Goal: Information Seeking & Learning: Learn about a topic

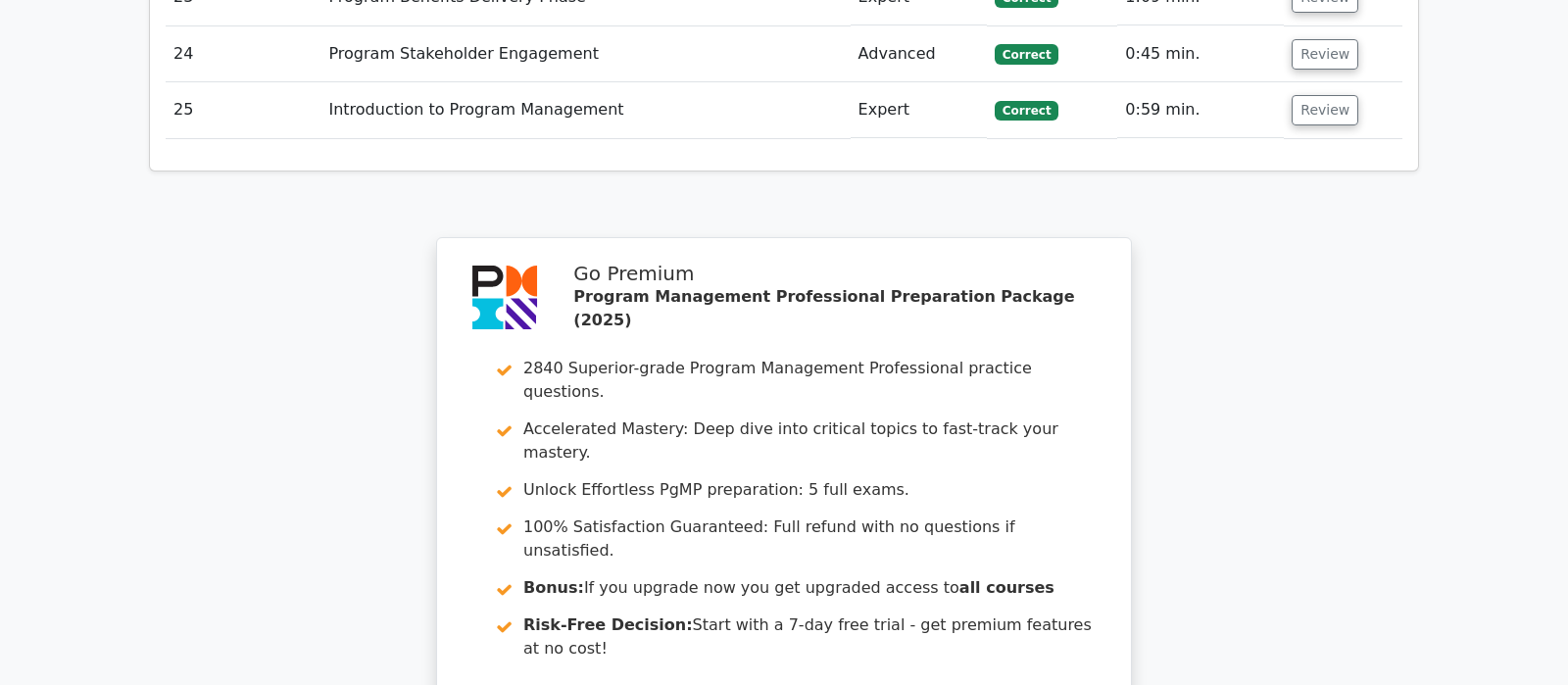
scroll to position [4218, 0]
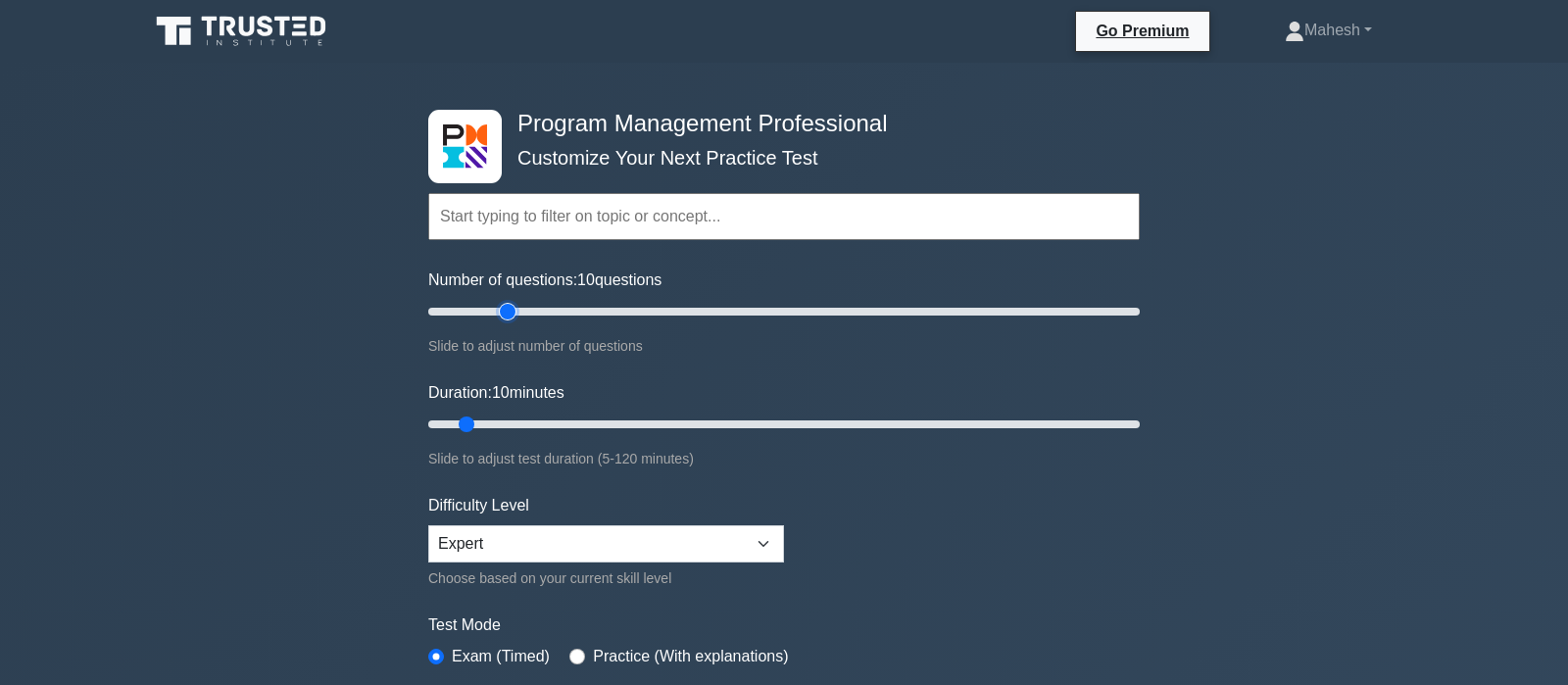
type input "25"
click at [505, 313] on input "Number of questions: 10 questions" at bounding box center [784, 311] width 712 height 24
click at [502, 419] on input "Duration: 15 minutes" at bounding box center [784, 424] width 712 height 24
click at [521, 414] on input "Duration: 15 minutes" at bounding box center [784, 424] width 712 height 24
type input "25"
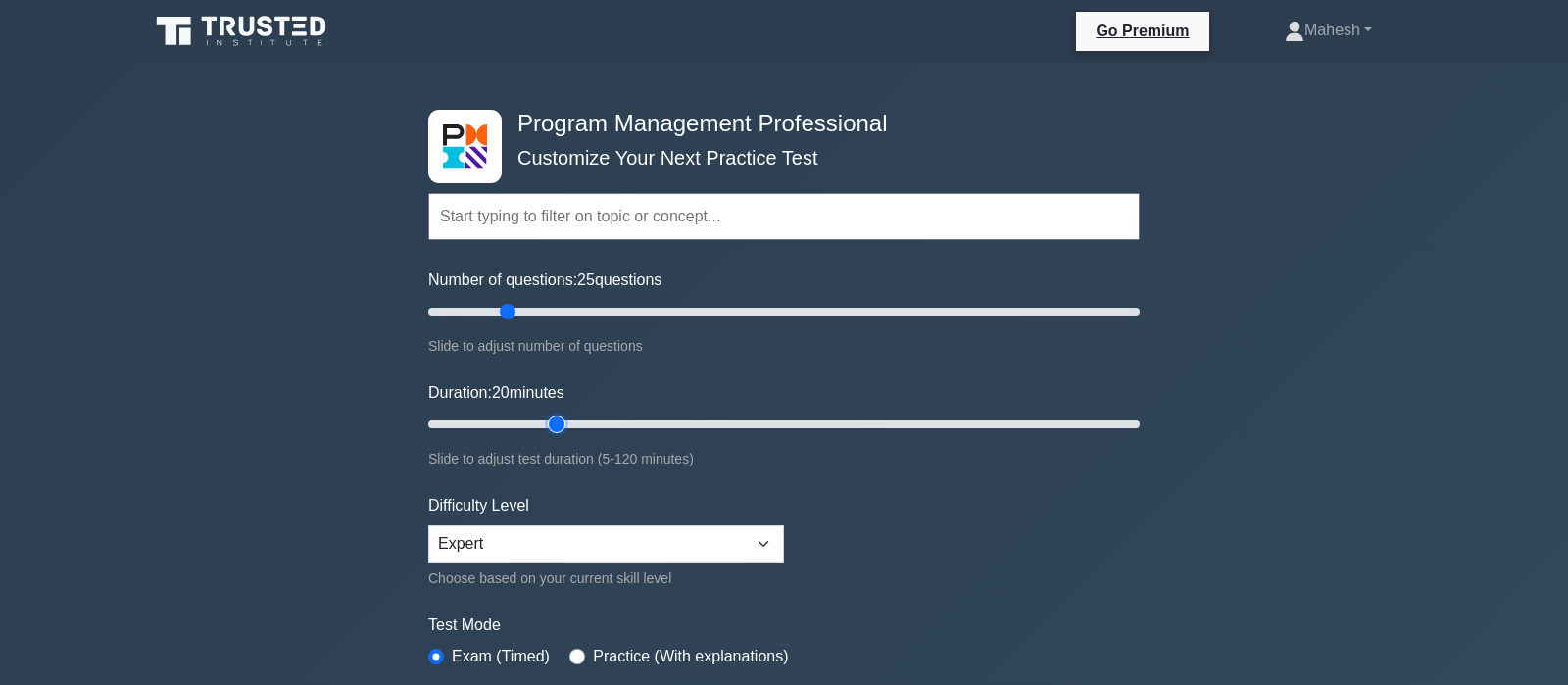
click at [547, 419] on input "Duration: 20 minutes" at bounding box center [784, 424] width 712 height 24
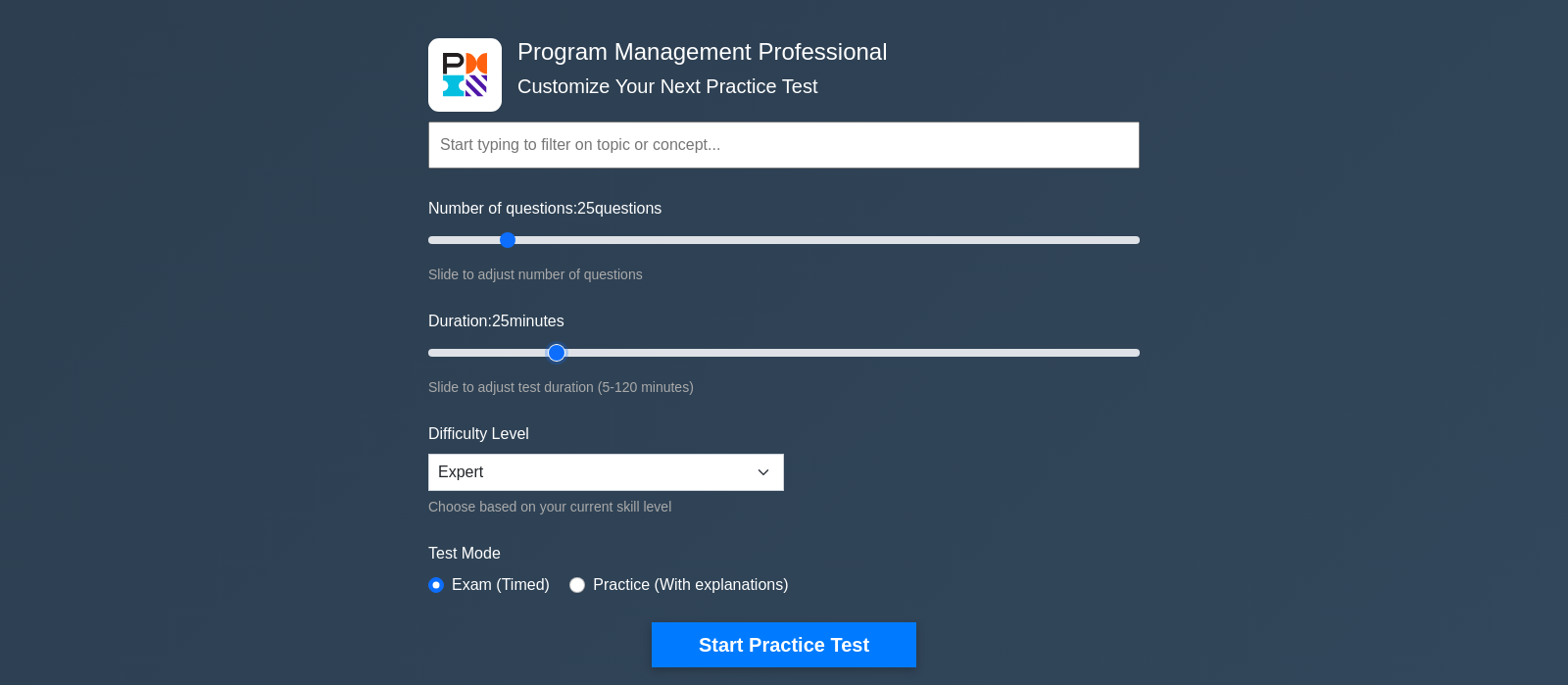
scroll to position [103, 0]
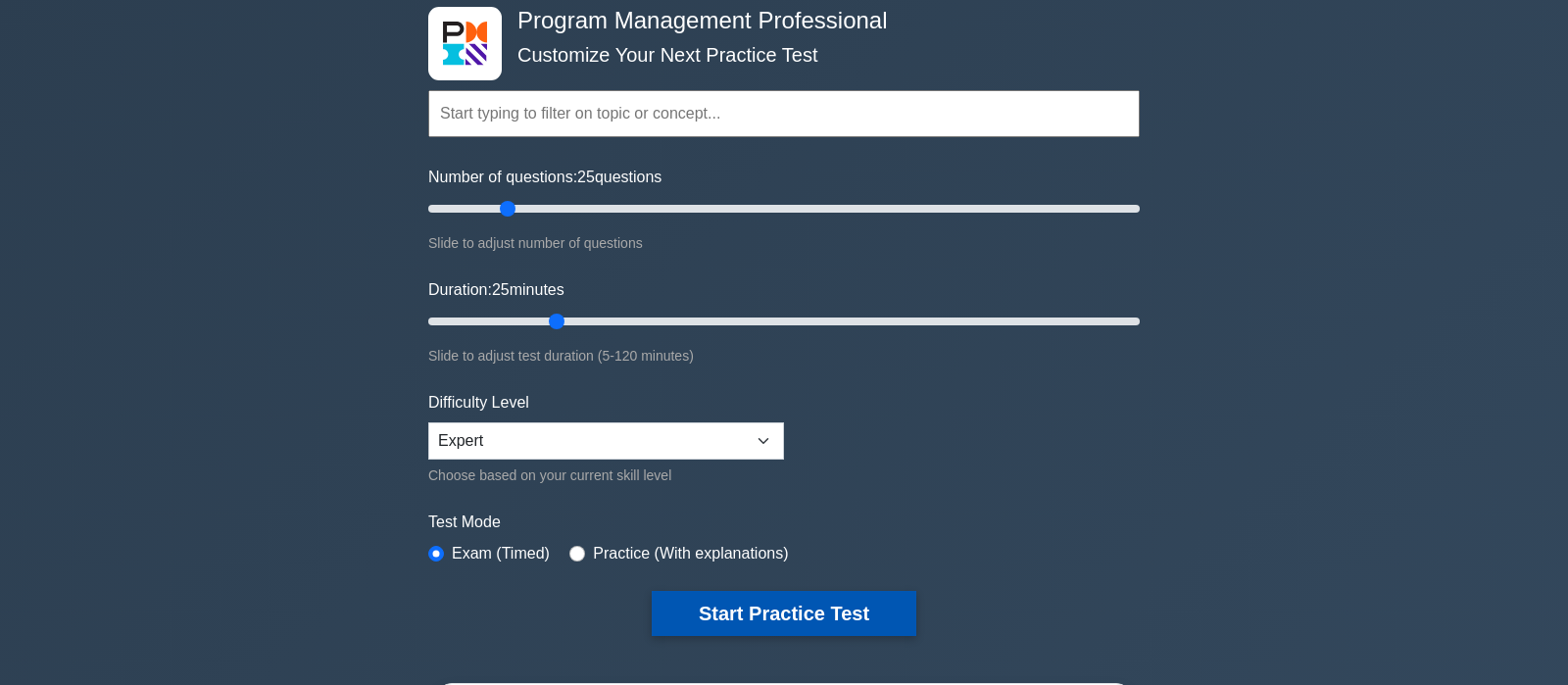
click at [774, 613] on button "Start Practice Test" at bounding box center [784, 614] width 265 height 45
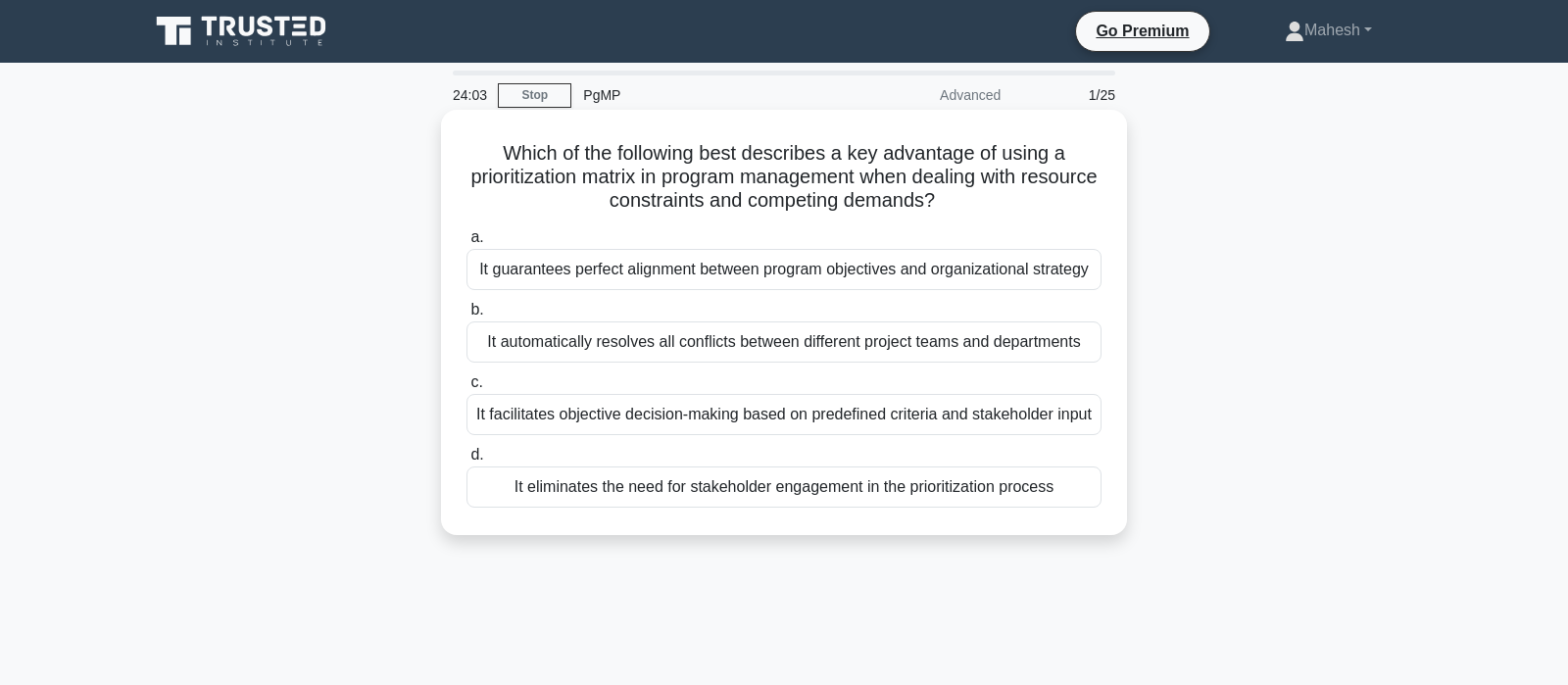
click at [712, 431] on div "It facilitates objective decision-making based on predefined criteria and stake…" at bounding box center [784, 414] width 635 height 42
click at [467, 388] on input "c. It facilitates objective decision-making based on predefined criteria and st…" at bounding box center [467, 383] width 0 height 13
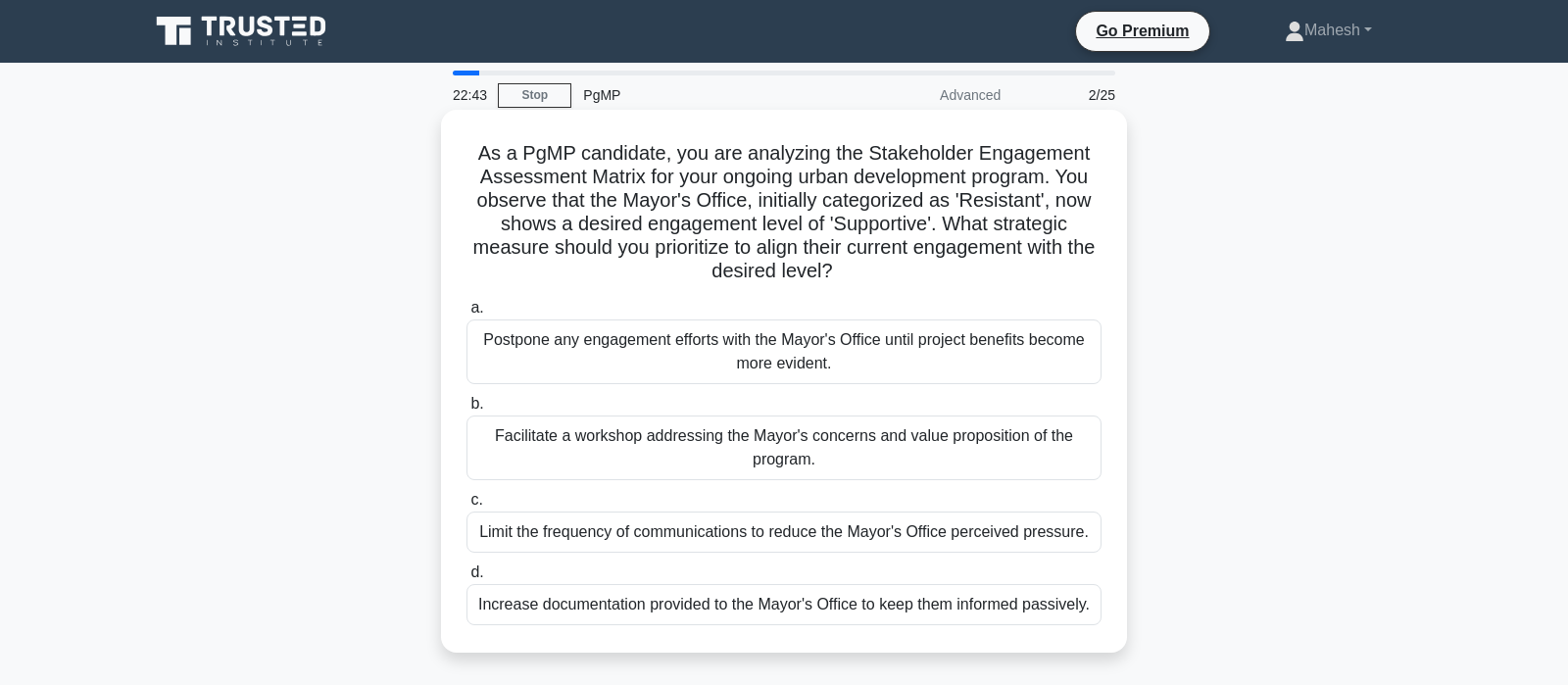
click at [850, 454] on div "Facilitate a workshop addressing the Mayor's concerns and value proposition of …" at bounding box center [784, 447] width 635 height 64
click at [467, 410] on input "b. Facilitate a workshop addressing the Mayor's concerns and value proposition …" at bounding box center [467, 403] width 0 height 13
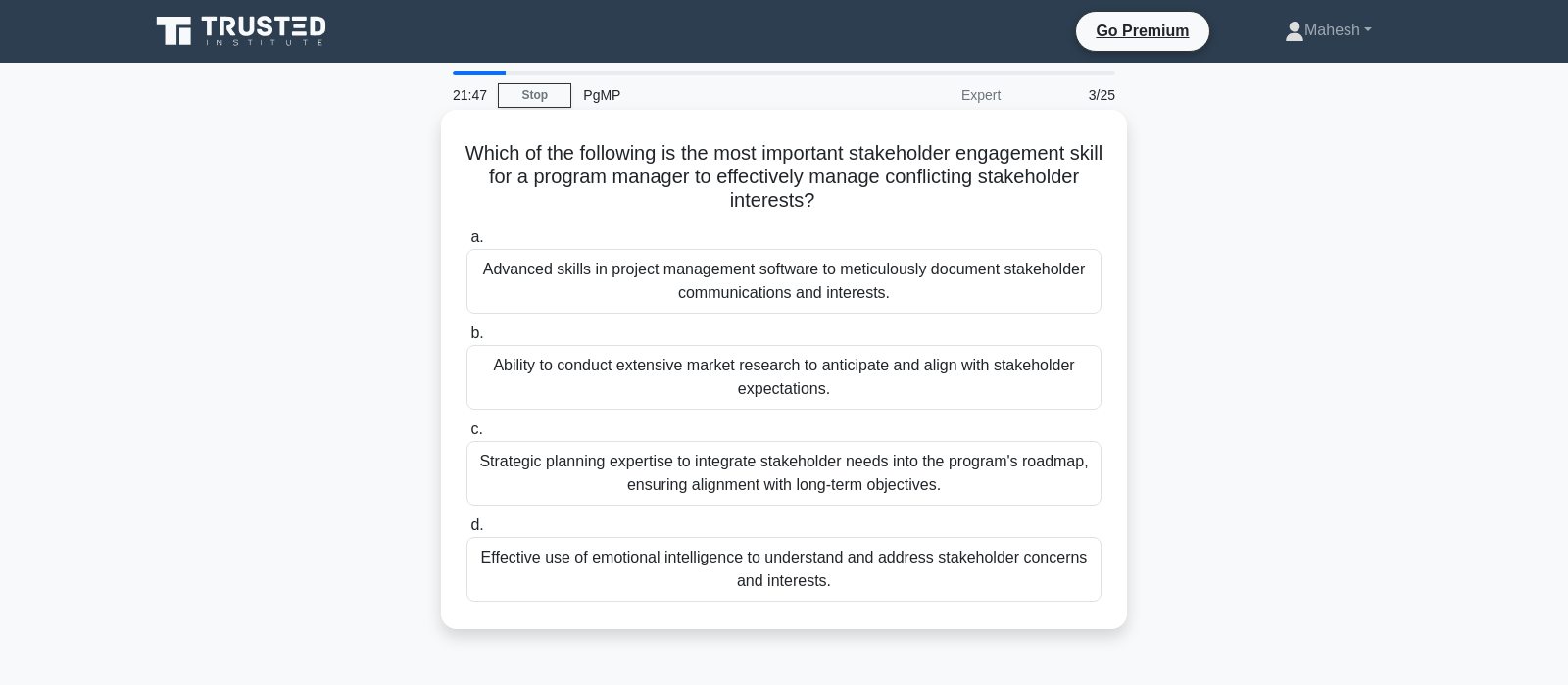
click at [804, 568] on div "Effective use of emotional intelligence to understand and address stakeholder c…" at bounding box center [784, 568] width 635 height 64
click at [467, 532] on input "d. Effective use of emotional intelligence to understand and address stakeholde…" at bounding box center [467, 525] width 0 height 13
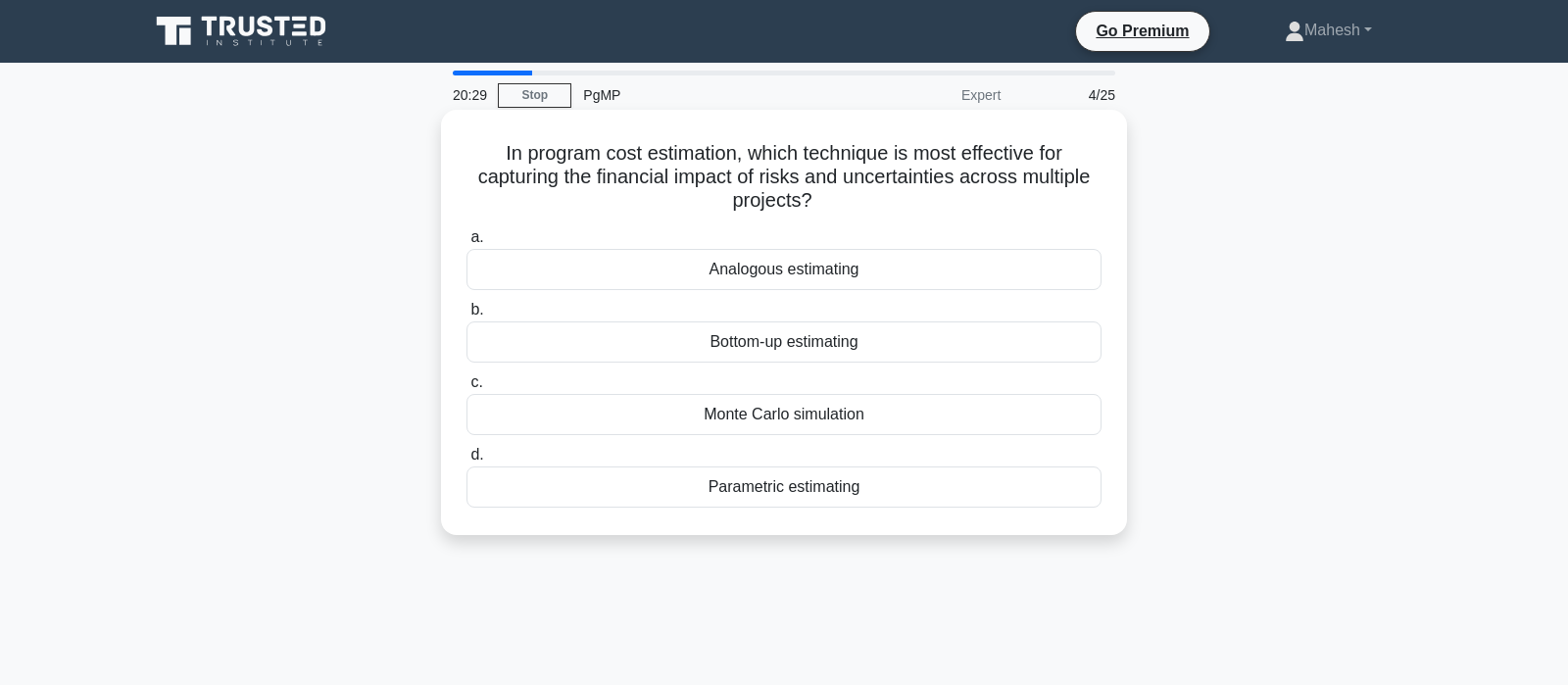
click at [678, 346] on div "Bottom-up estimating" at bounding box center [784, 342] width 635 height 42
click at [467, 316] on input "b. Bottom-up estimating" at bounding box center [467, 309] width 0 height 13
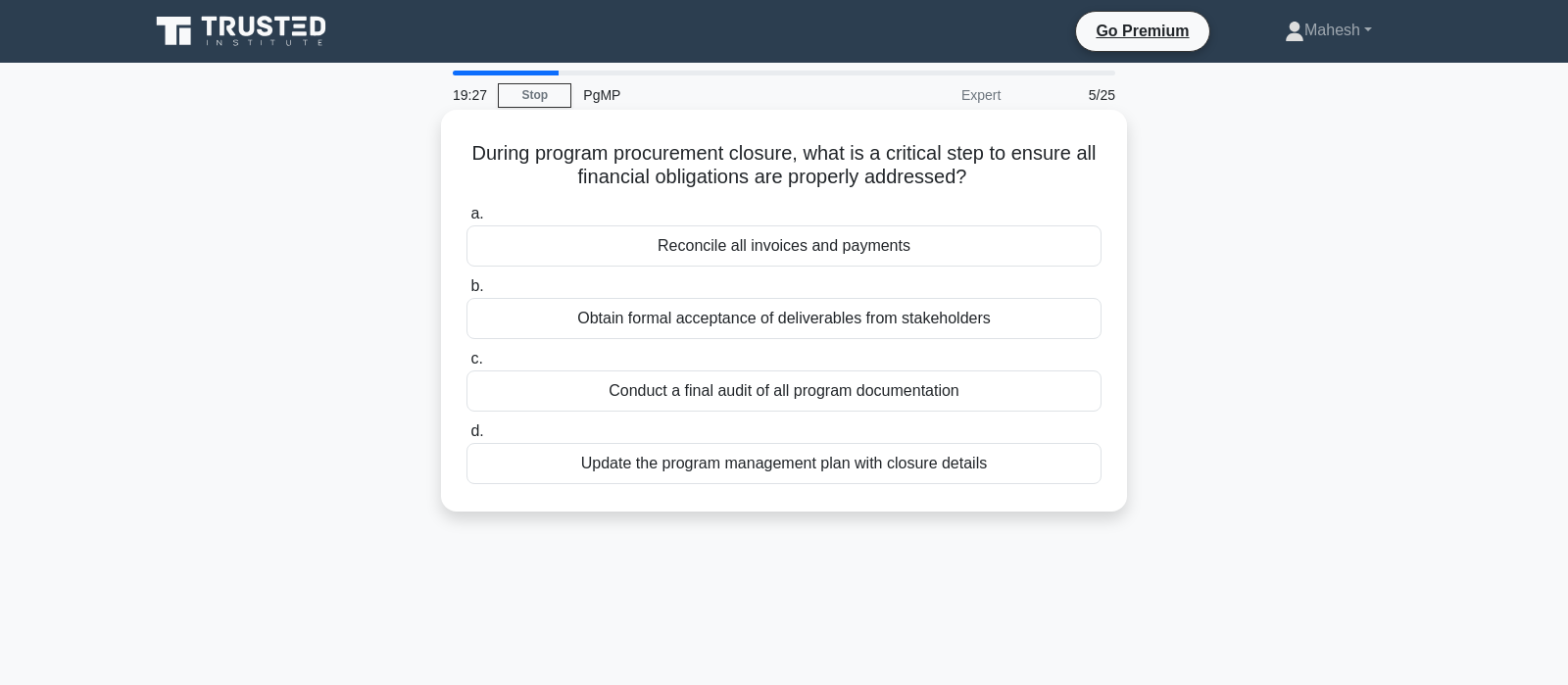
click at [828, 252] on div "Reconcile all invoices and payments" at bounding box center [784, 246] width 635 height 42
click at [467, 220] on input "a. Reconcile all invoices and payments" at bounding box center [467, 214] width 0 height 13
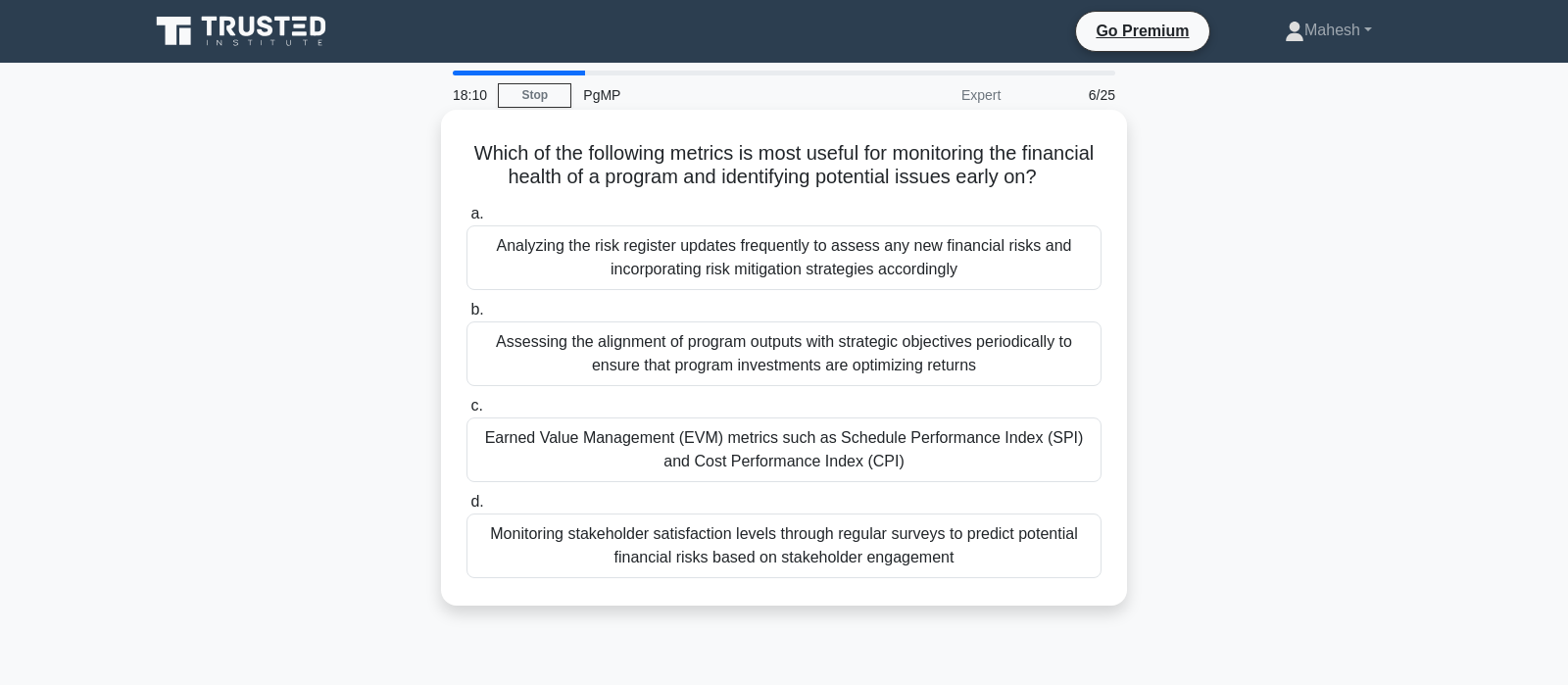
click at [732, 364] on div "Assessing the alignment of program outputs with strategic objectives periodical…" at bounding box center [784, 353] width 635 height 64
click at [467, 316] on input "b. Assessing the alignment of program outputs with strategic objectives periodi…" at bounding box center [467, 309] width 0 height 13
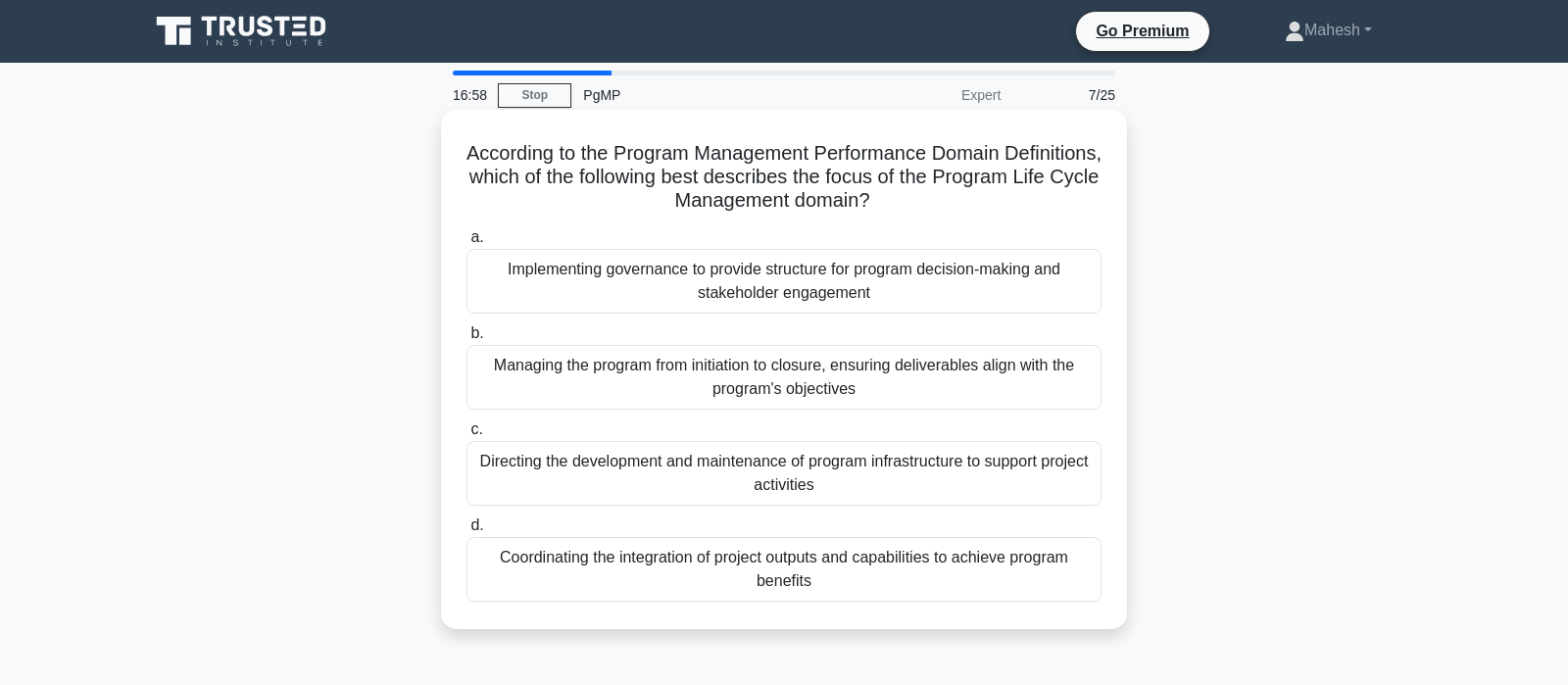
click at [804, 394] on div "Managing the program from initiation to closure, ensuring deliverables align wi…" at bounding box center [784, 377] width 635 height 64
click at [467, 340] on input "b. Managing the program from initiation to closure, ensuring deliverables align…" at bounding box center [467, 333] width 0 height 13
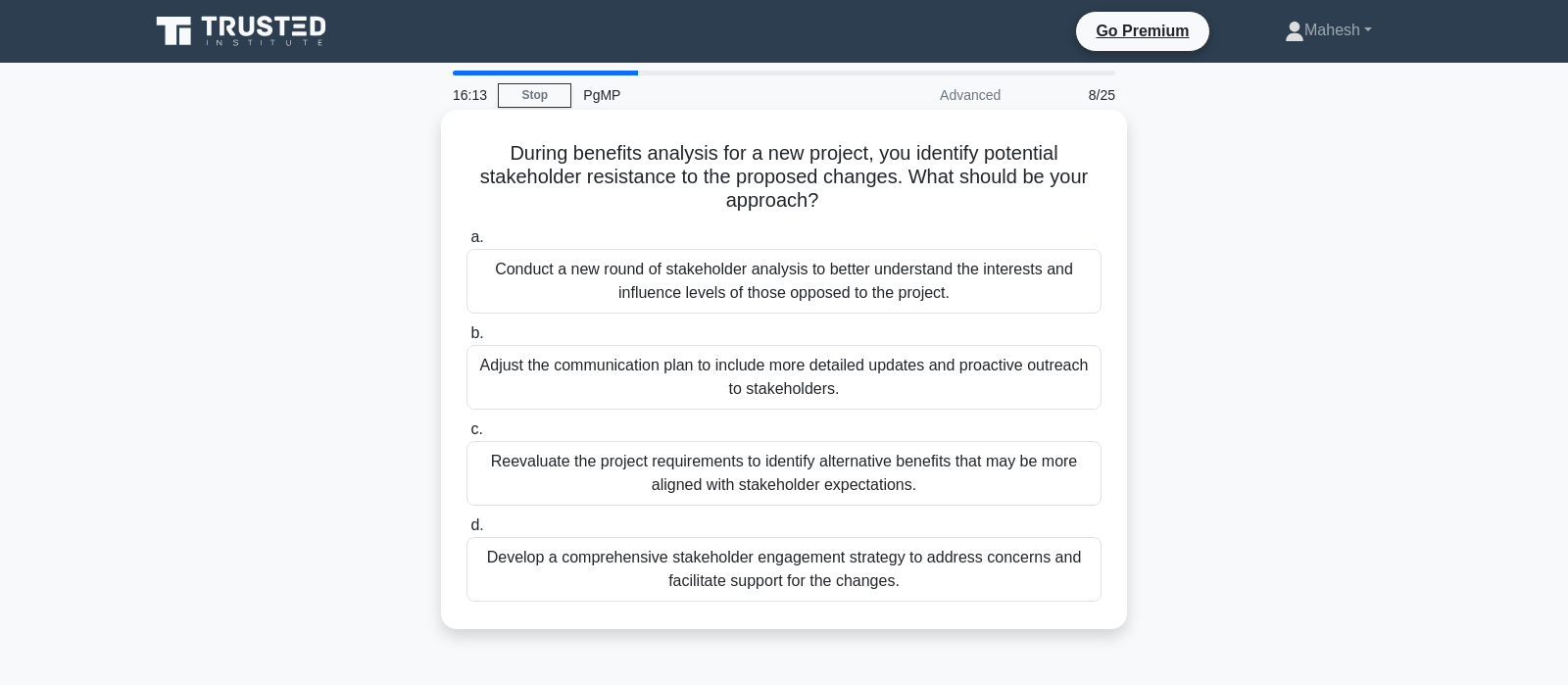
click at [932, 578] on div "Develop a comprehensive stakeholder engagement strategy to address concerns and…" at bounding box center [784, 568] width 635 height 64
click at [467, 532] on input "d. Develop a comprehensive stakeholder engagement strategy to address concerns …" at bounding box center [467, 525] width 0 height 13
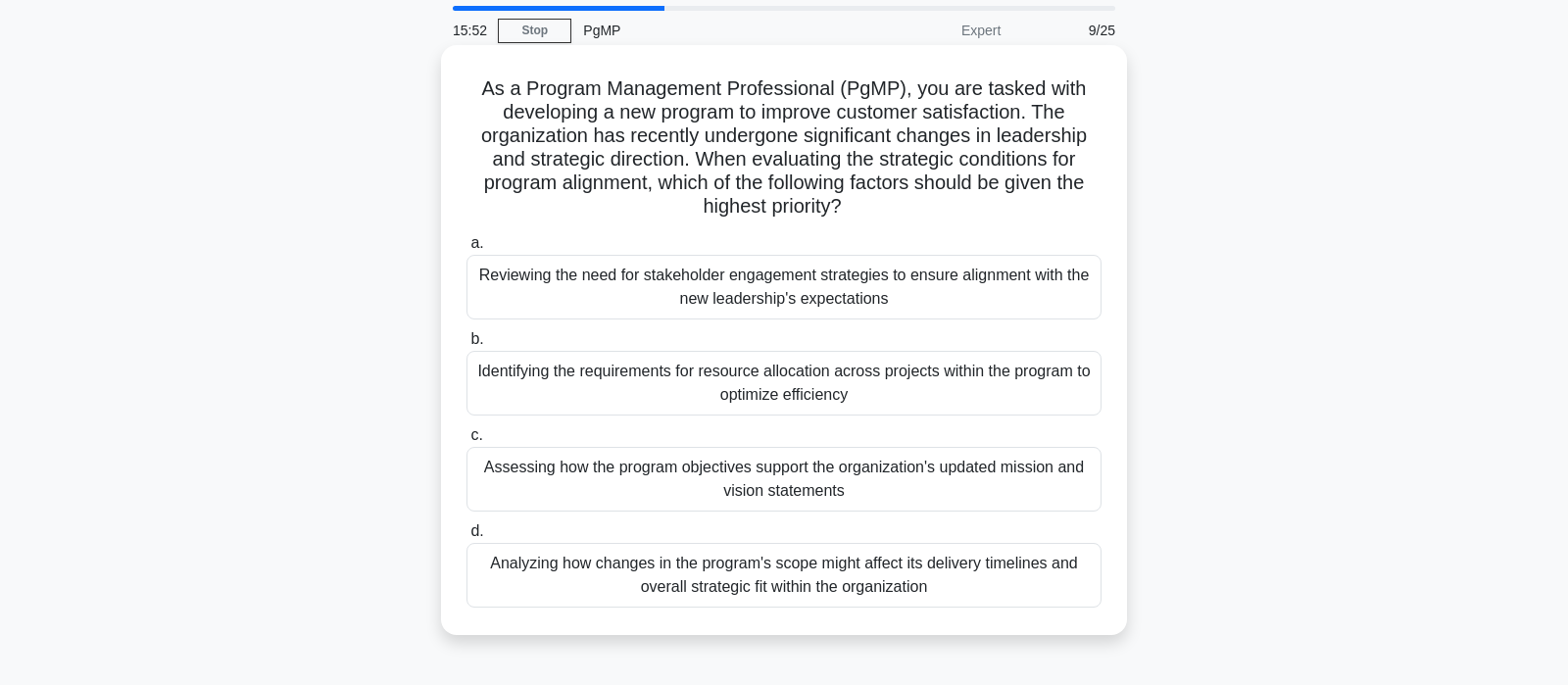
scroll to position [103, 0]
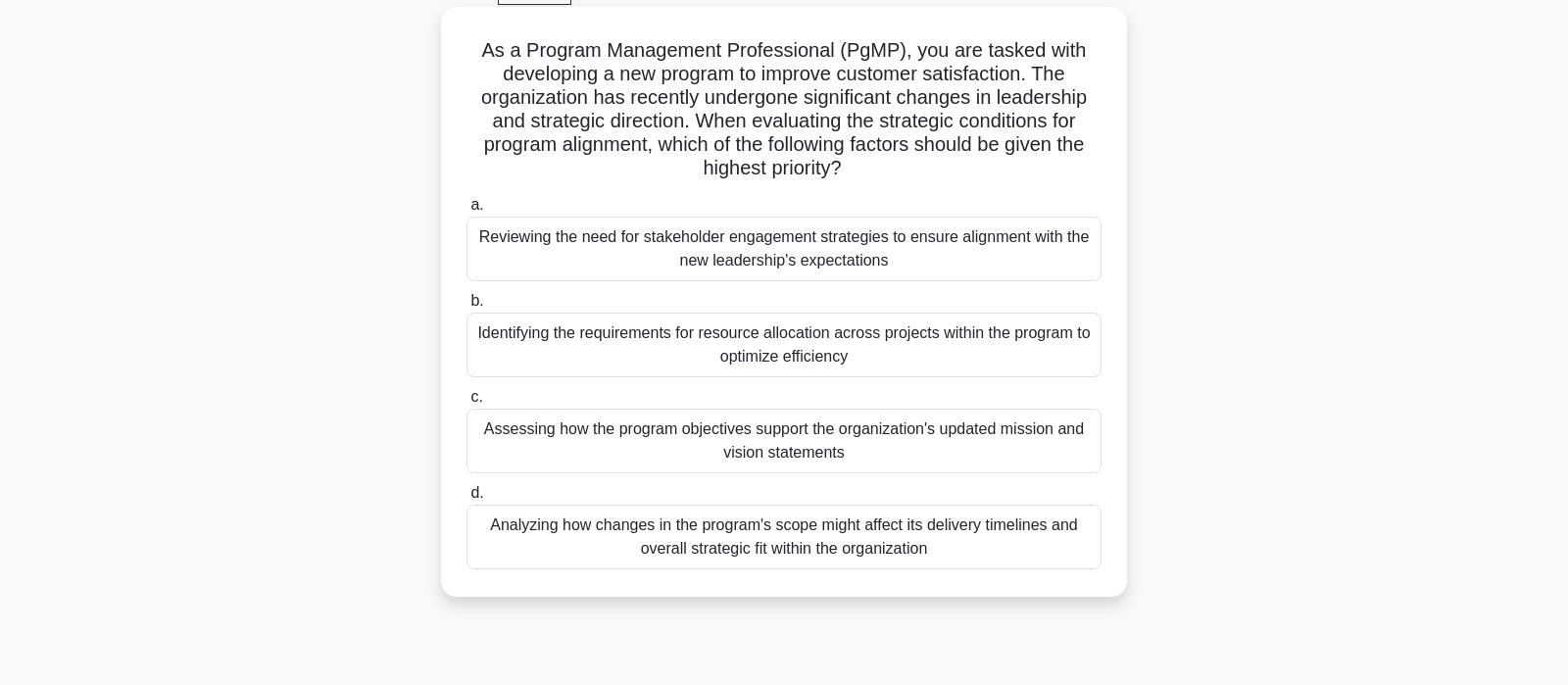
click at [845, 449] on div "Assessing how the program objectives support the organization's updated mission…" at bounding box center [784, 440] width 635 height 64
click at [467, 403] on input "c. Assessing how the program objectives support the organization's updated miss…" at bounding box center [467, 396] width 0 height 13
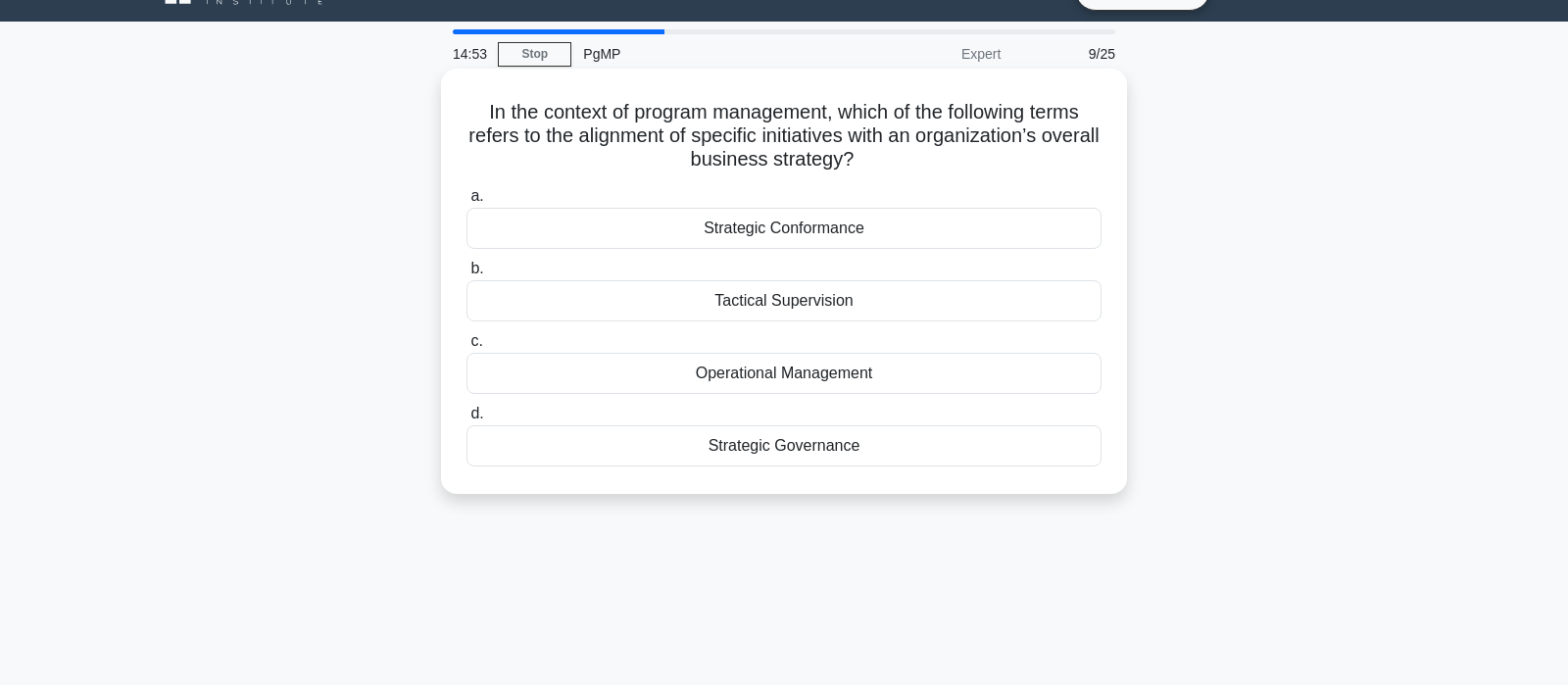
scroll to position [0, 0]
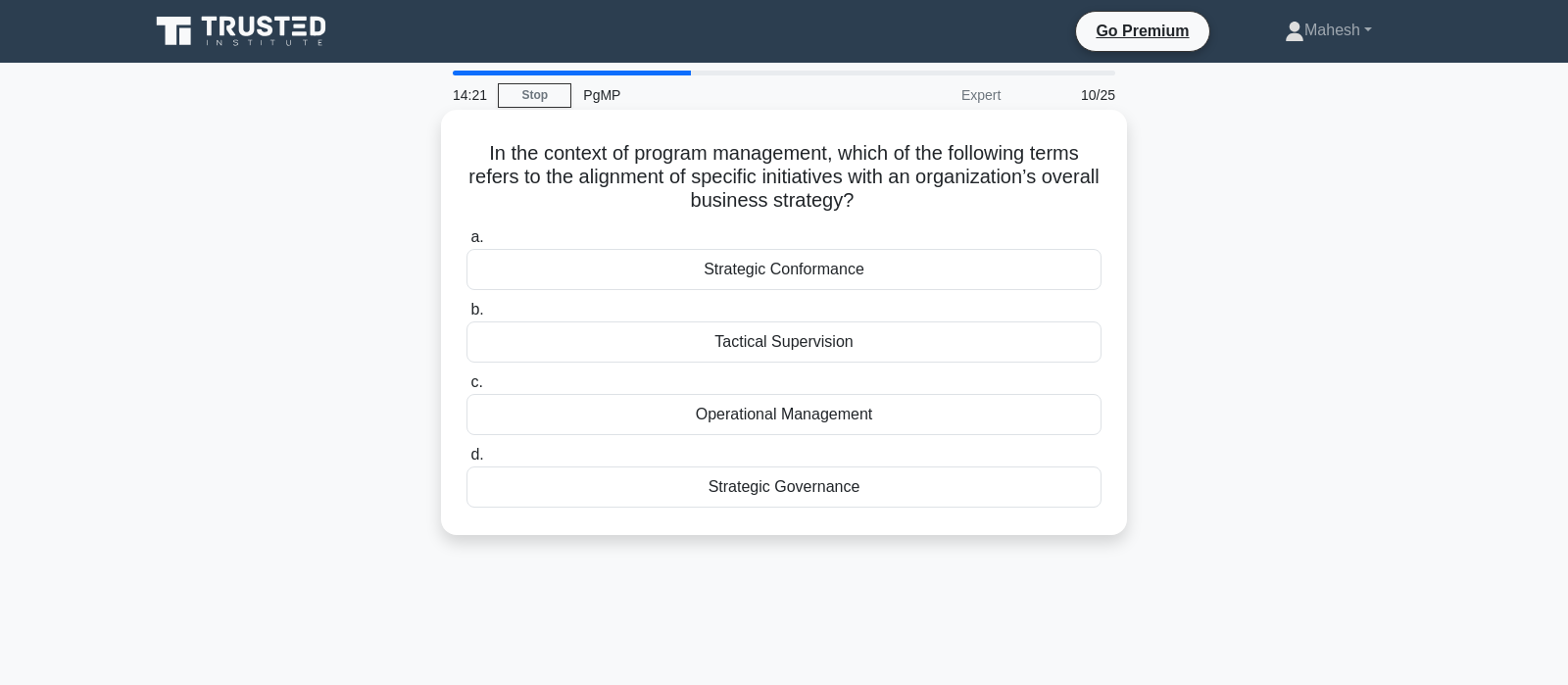
click at [801, 494] on div "Strategic Governance" at bounding box center [784, 487] width 635 height 42
click at [467, 462] on input "d. Strategic Governance" at bounding box center [467, 455] width 0 height 13
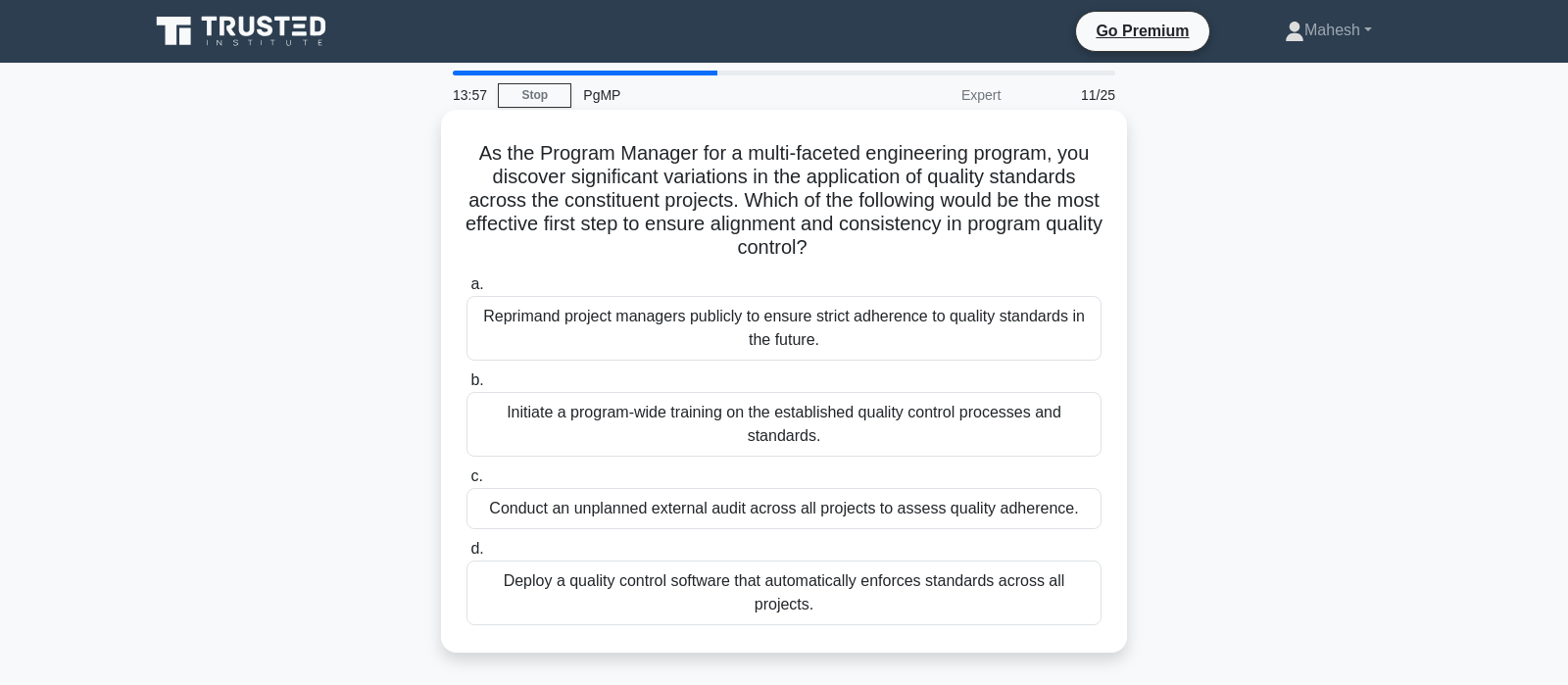
click at [807, 434] on div "Initiate a program-wide training on the established quality control processes a…" at bounding box center [784, 423] width 635 height 64
click at [467, 386] on input "b. Initiate a program-wide training on the established quality control processe…" at bounding box center [467, 381] width 0 height 13
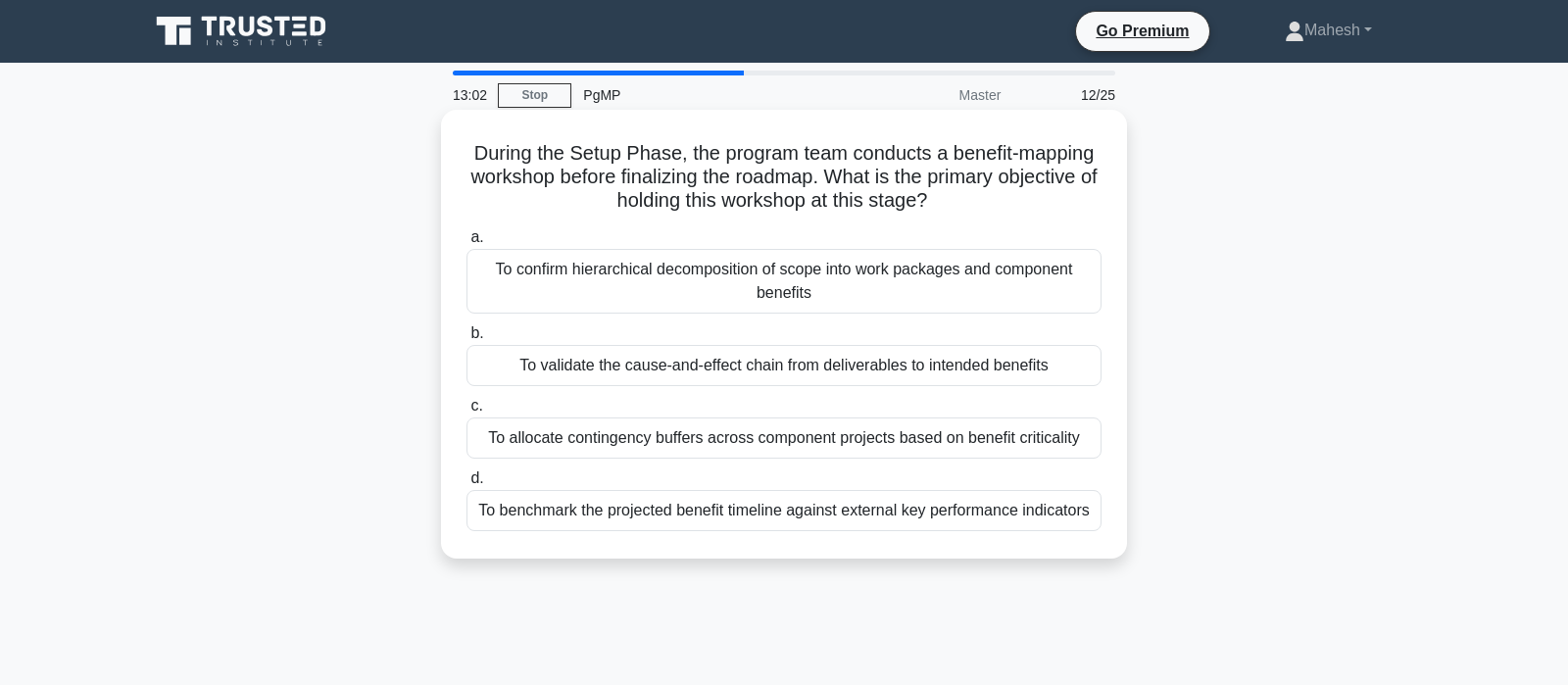
click at [799, 371] on div "To validate the cause-and-effect chain from deliverables to intended benefits" at bounding box center [784, 366] width 635 height 42
click at [467, 340] on input "b. To validate the cause-and-effect chain from deliverables to intended benefits" at bounding box center [467, 333] width 0 height 13
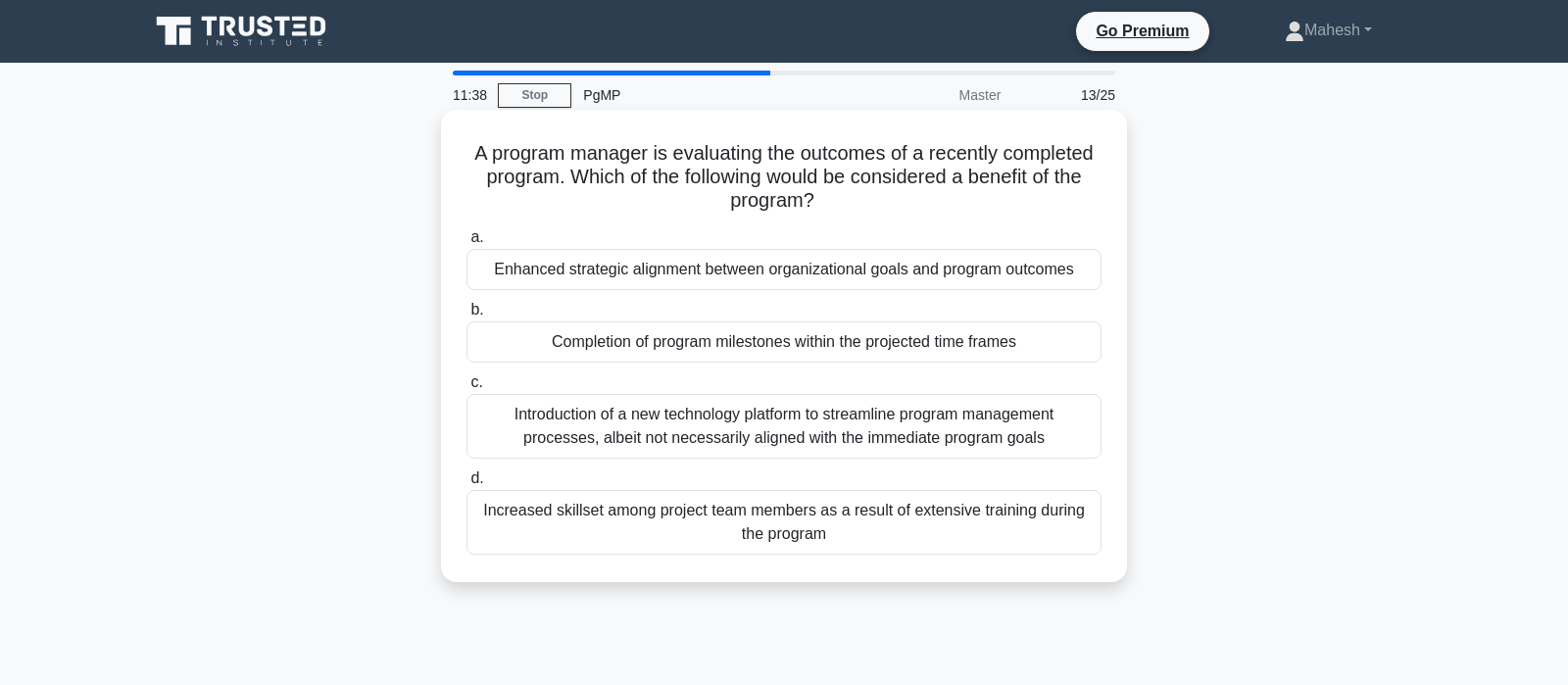
click at [855, 273] on div "Enhanced strategic alignment between organizational goals and program outcomes" at bounding box center [784, 270] width 635 height 42
click at [467, 244] on input "a. Enhanced strategic alignment between organizational goals and program outcom…" at bounding box center [467, 237] width 0 height 13
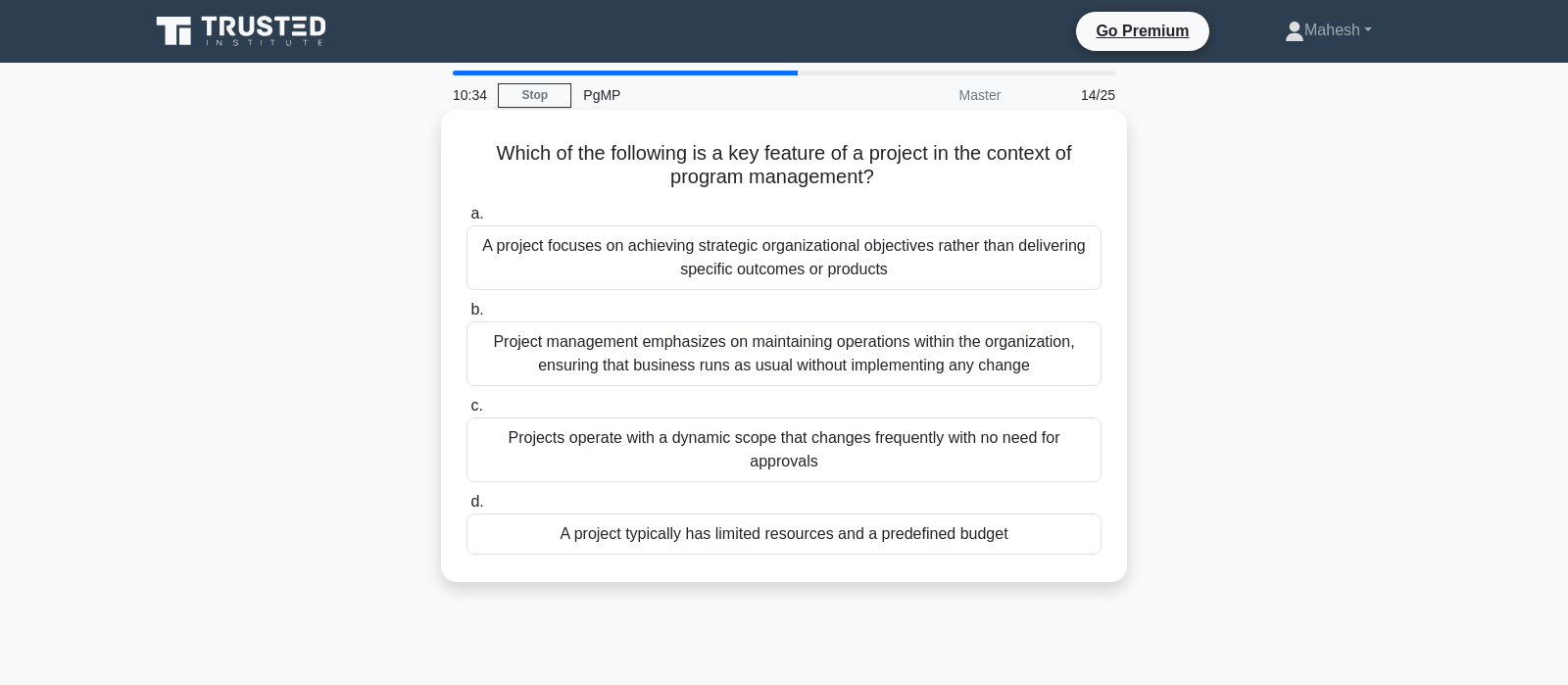
click at [872, 539] on div "A project typically has limited resources and a predefined budget" at bounding box center [784, 534] width 635 height 42
click at [467, 508] on input "d. A project typically has limited resources and a predefined budget" at bounding box center [467, 501] width 0 height 13
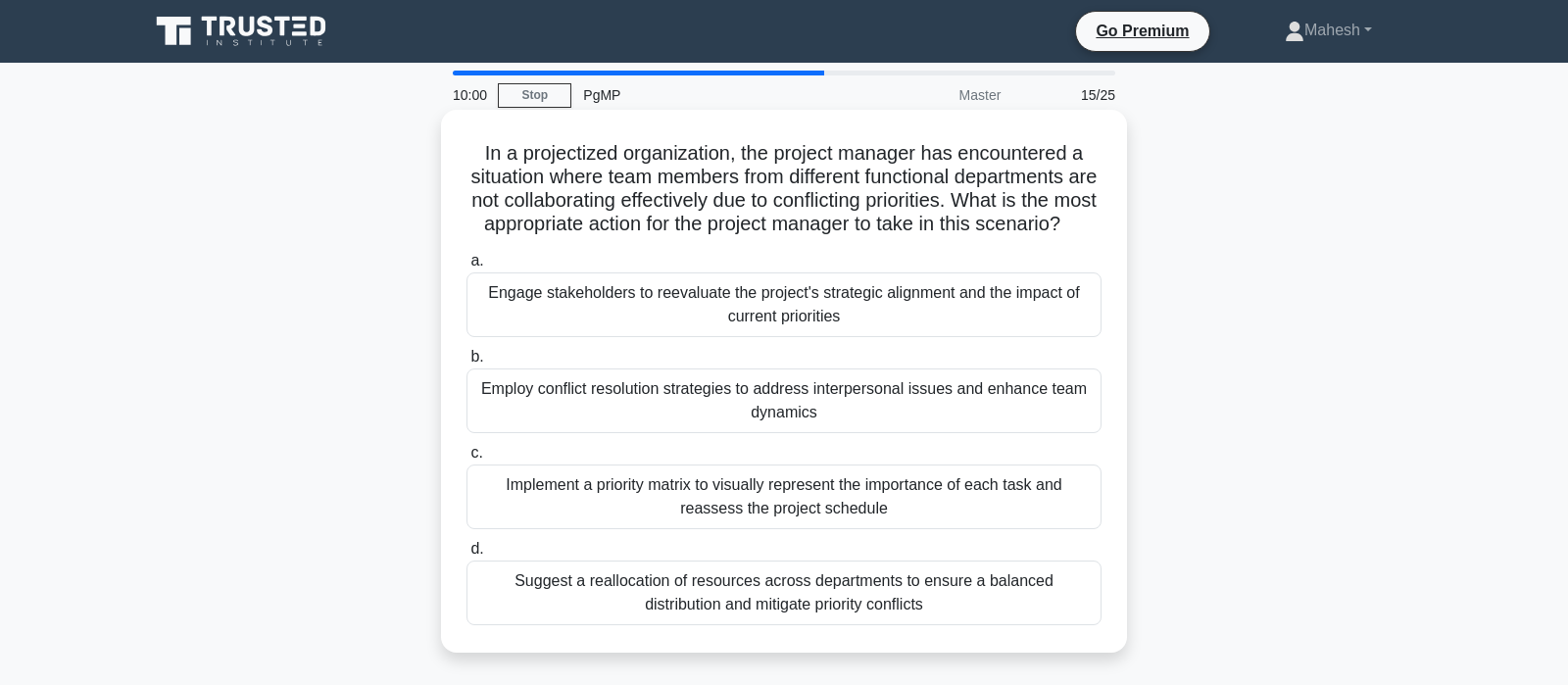
click at [887, 310] on div "Engage stakeholders to reevaluate the project's strategic alignment and the imp…" at bounding box center [784, 304] width 635 height 64
click at [467, 268] on input "a. Engage stakeholders to reevaluate the project's strategic alignment and the …" at bounding box center [467, 261] width 0 height 13
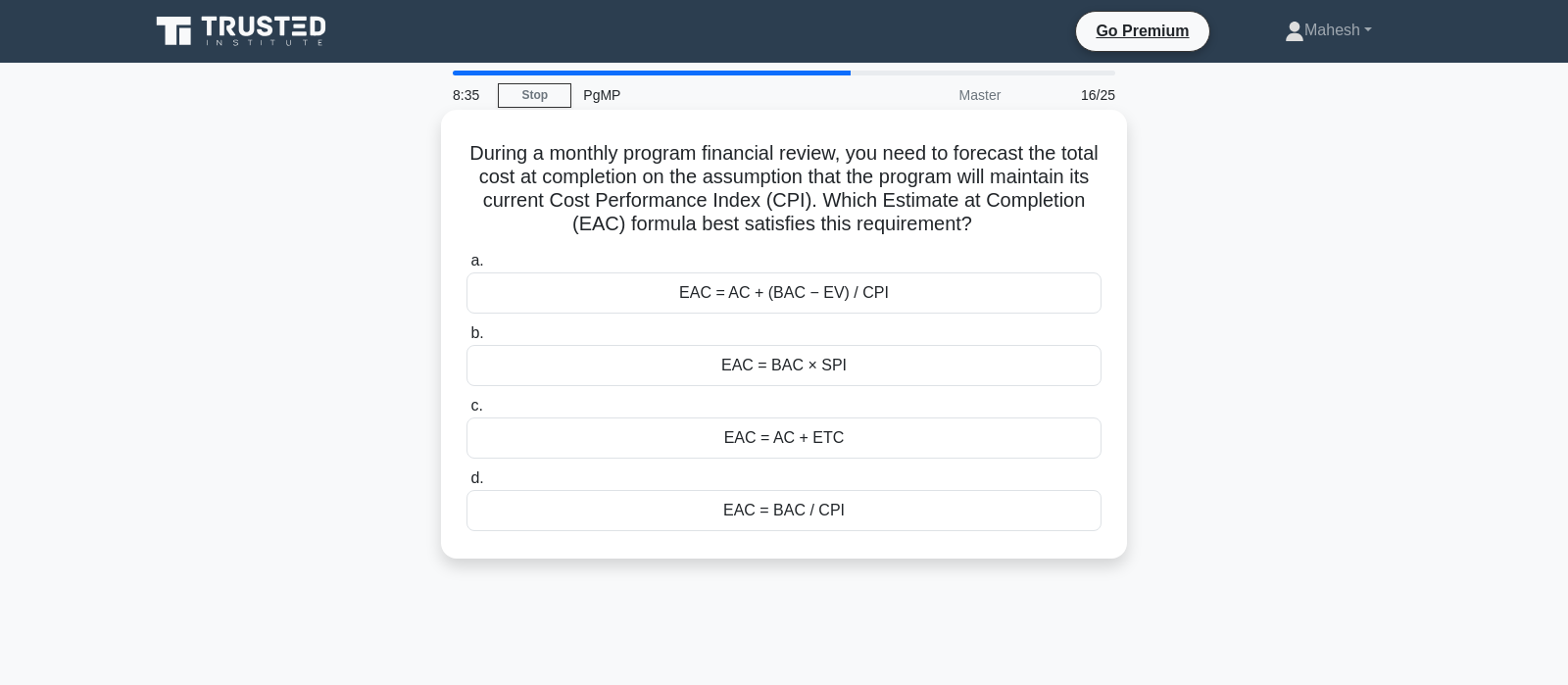
click at [727, 436] on div "EAC = AC + ETC" at bounding box center [784, 438] width 635 height 42
click at [467, 412] on input "c. EAC = AC + ETC" at bounding box center [467, 405] width 0 height 13
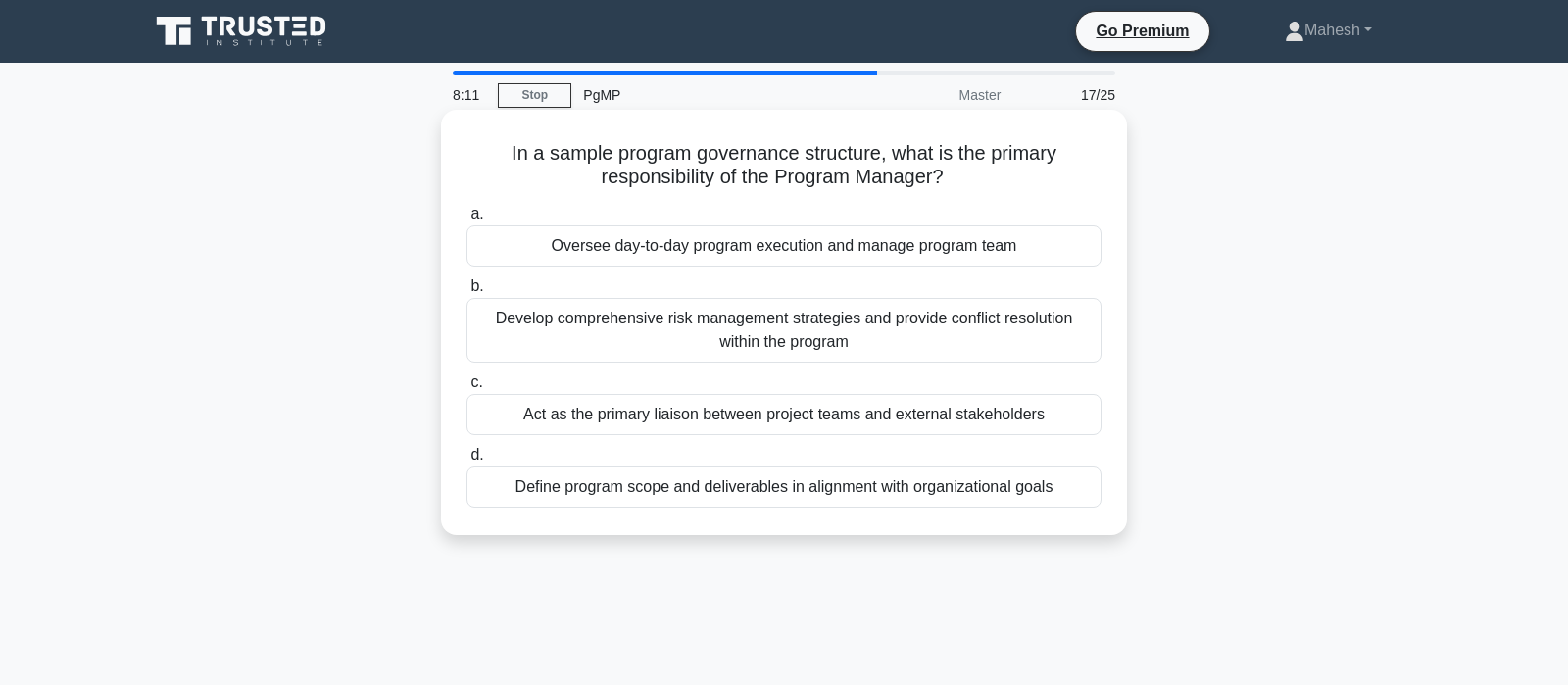
click at [834, 248] on div "Oversee day-to-day program execution and manage program team" at bounding box center [784, 246] width 635 height 42
click at [467, 220] on input "a. Oversee day-to-day program execution and manage program team" at bounding box center [467, 214] width 0 height 13
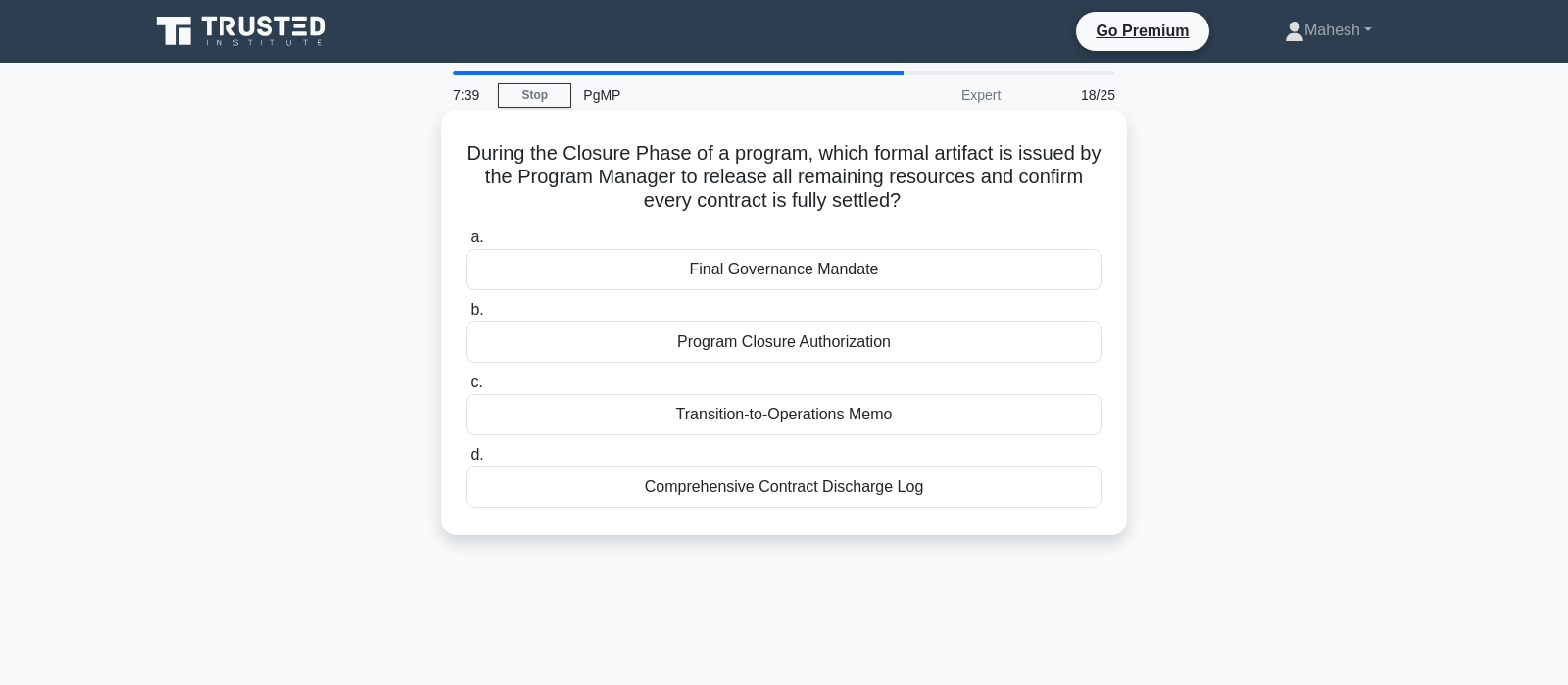
click at [738, 341] on div "Program Closure Authorization" at bounding box center [784, 342] width 635 height 42
click at [467, 316] on input "b. Program Closure Authorization" at bounding box center [467, 309] width 0 height 13
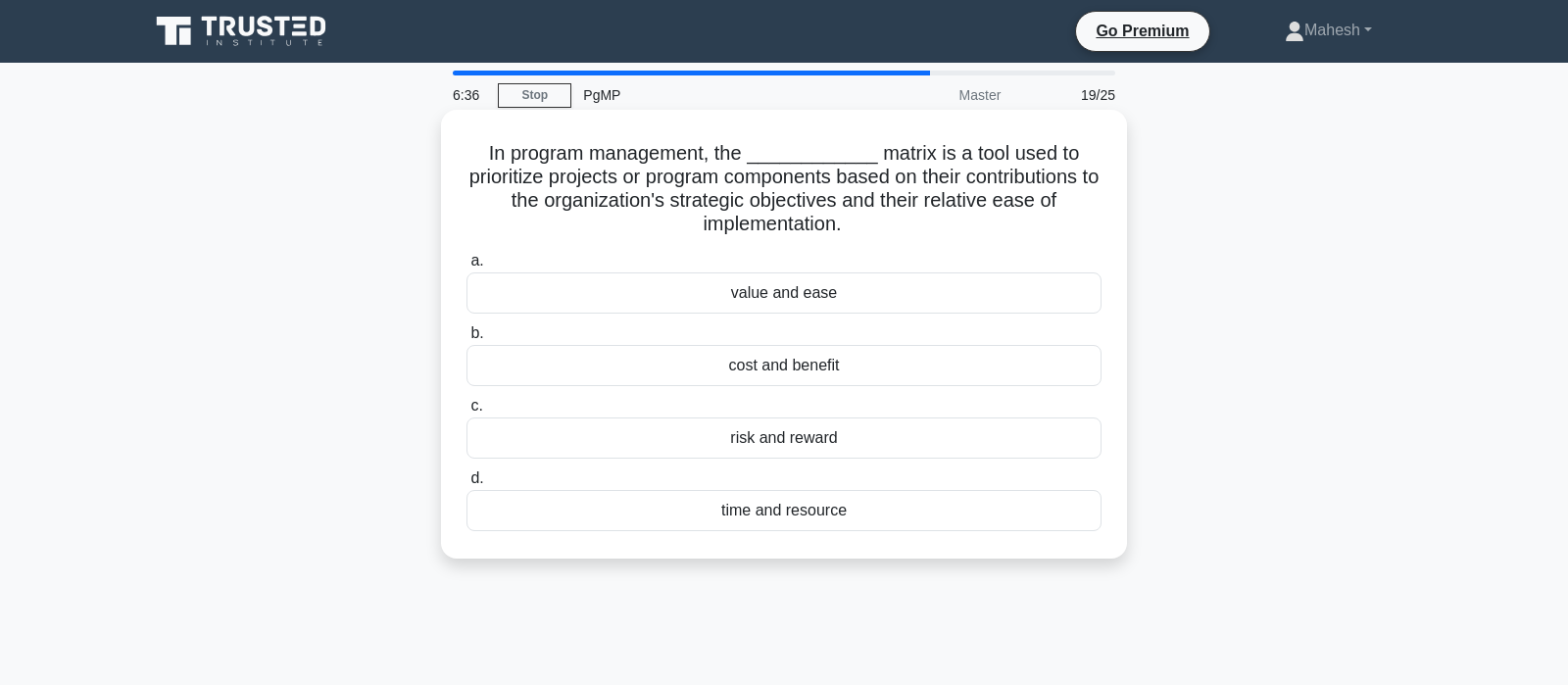
click at [742, 370] on div "cost and benefit" at bounding box center [784, 366] width 635 height 42
click at [467, 340] on input "b. cost and benefit" at bounding box center [467, 333] width 0 height 13
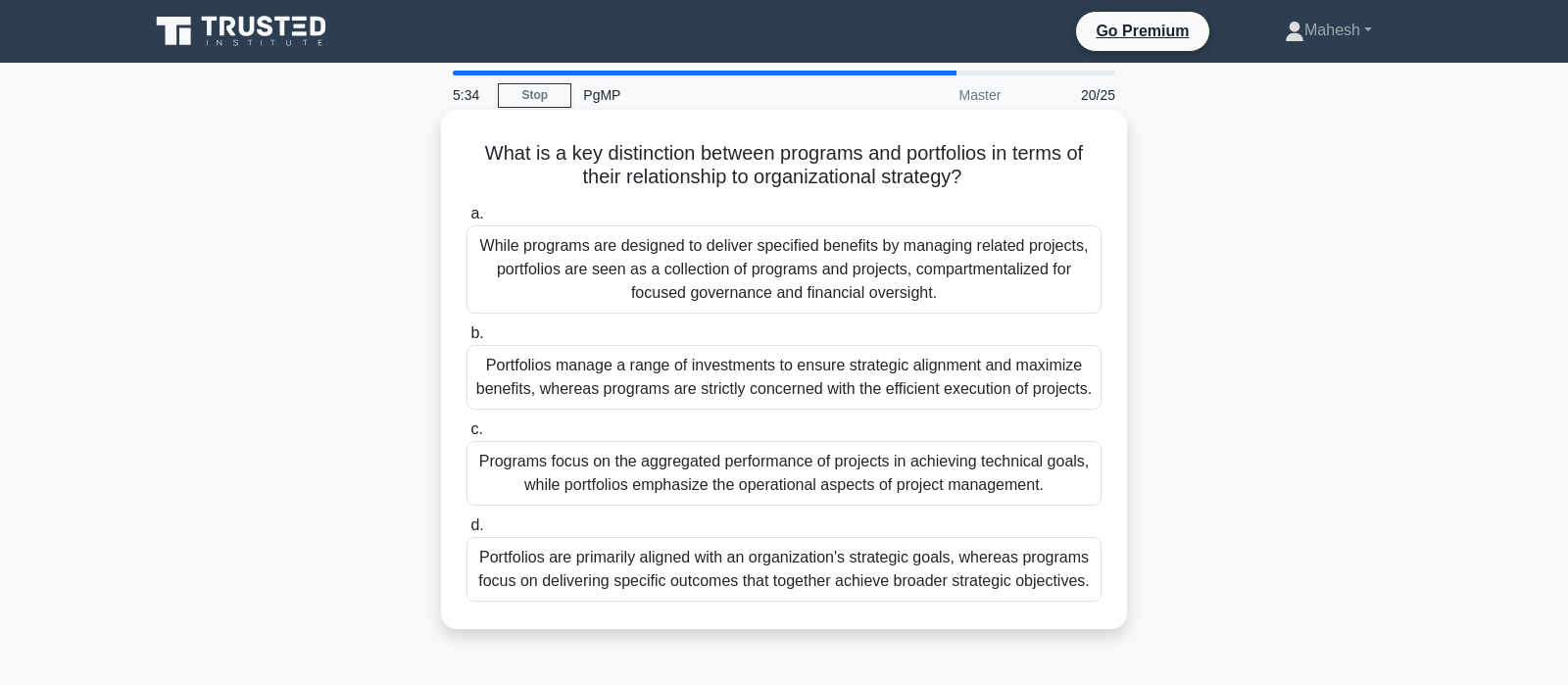
click at [727, 561] on div "Portfolios are primarily aligned with an organization's strategic goals, wherea…" at bounding box center [784, 568] width 635 height 64
click at [467, 532] on input "d. Portfolios are primarily aligned with an organization's strategic goals, whe…" at bounding box center [467, 525] width 0 height 13
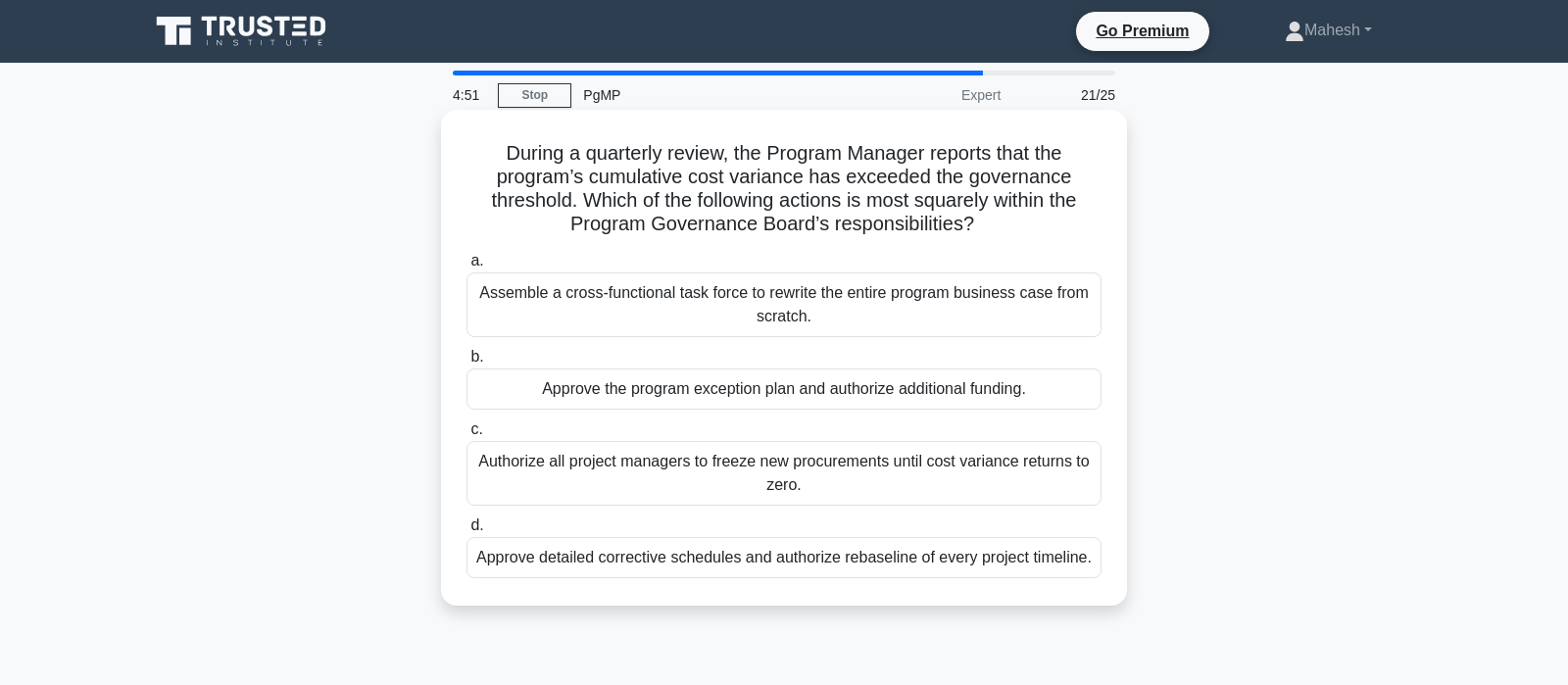
click at [741, 385] on div "Approve the program exception plan and authorize additional funding." at bounding box center [784, 389] width 635 height 42
click at [467, 364] on input "b. Approve the program exception plan and authorize additional funding." at bounding box center [467, 357] width 0 height 13
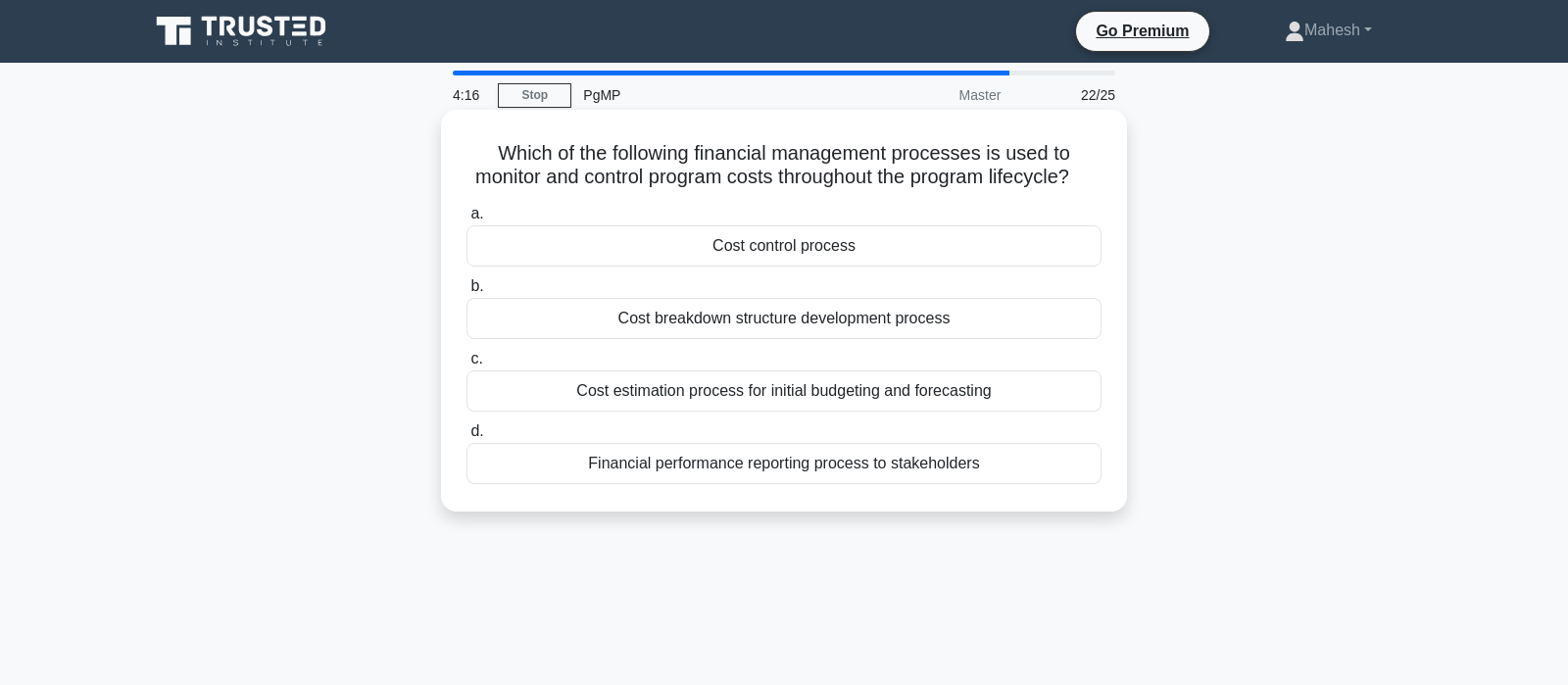
click at [819, 247] on div "Cost control process" at bounding box center [784, 246] width 635 height 42
click at [467, 220] on input "a. Cost control process" at bounding box center [467, 214] width 0 height 13
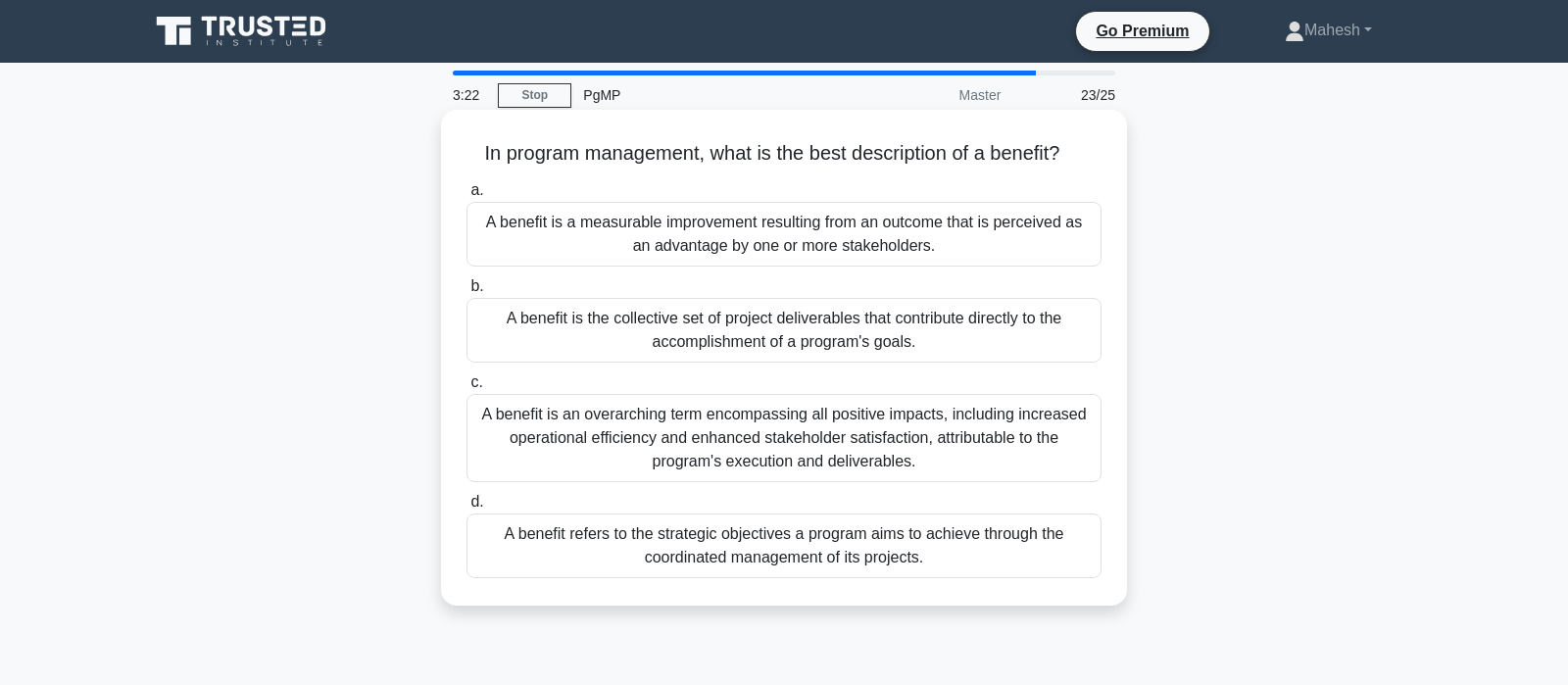
click at [796, 563] on div "A benefit refers to the strategic objectives a program aims to achieve through …" at bounding box center [784, 545] width 635 height 64
click at [467, 508] on input "d. A benefit refers to the strategic objectives a program aims to achieve throu…" at bounding box center [467, 501] width 0 height 13
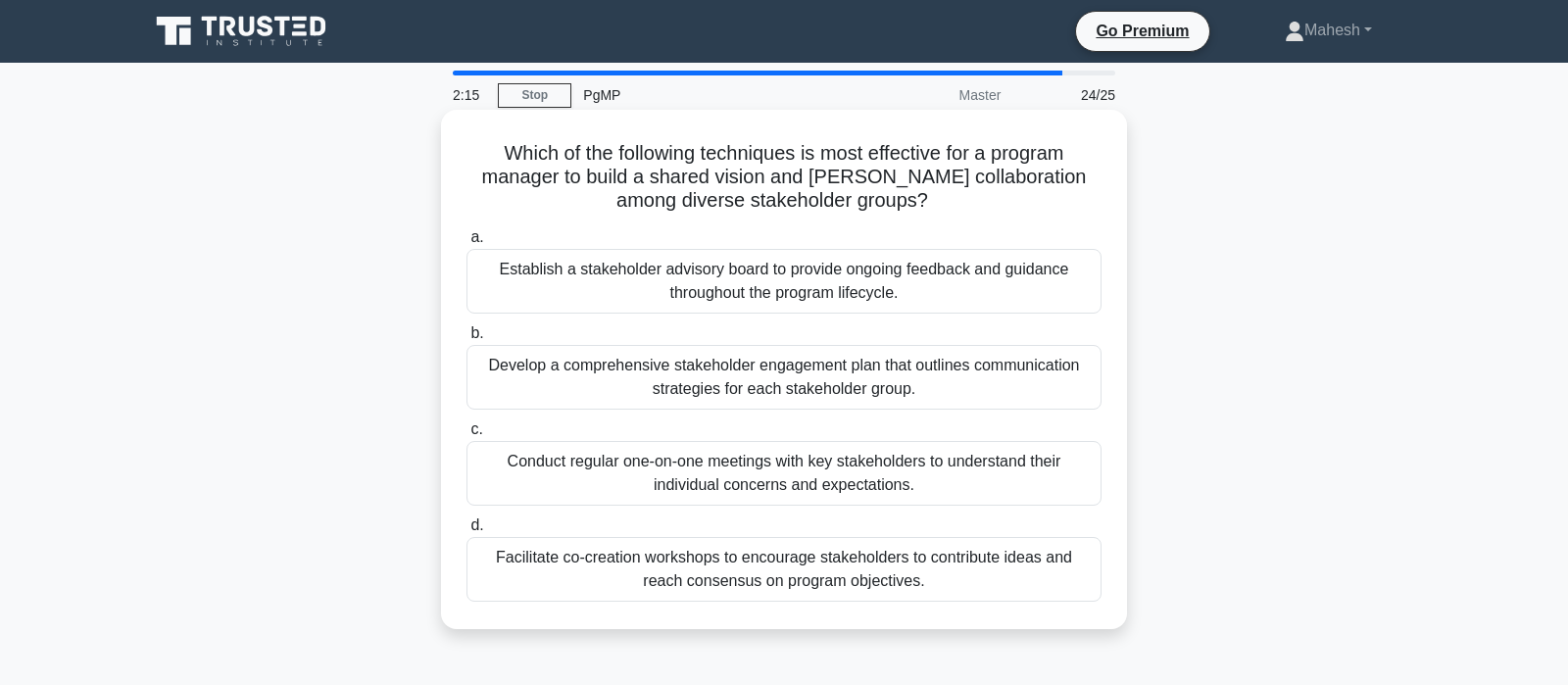
click at [942, 387] on div "Develop a comprehensive stakeholder engagement plan that outlines communication…" at bounding box center [784, 377] width 635 height 64
click at [467, 340] on input "b. Develop a comprehensive stakeholder engagement plan that outlines communicat…" at bounding box center [467, 333] width 0 height 13
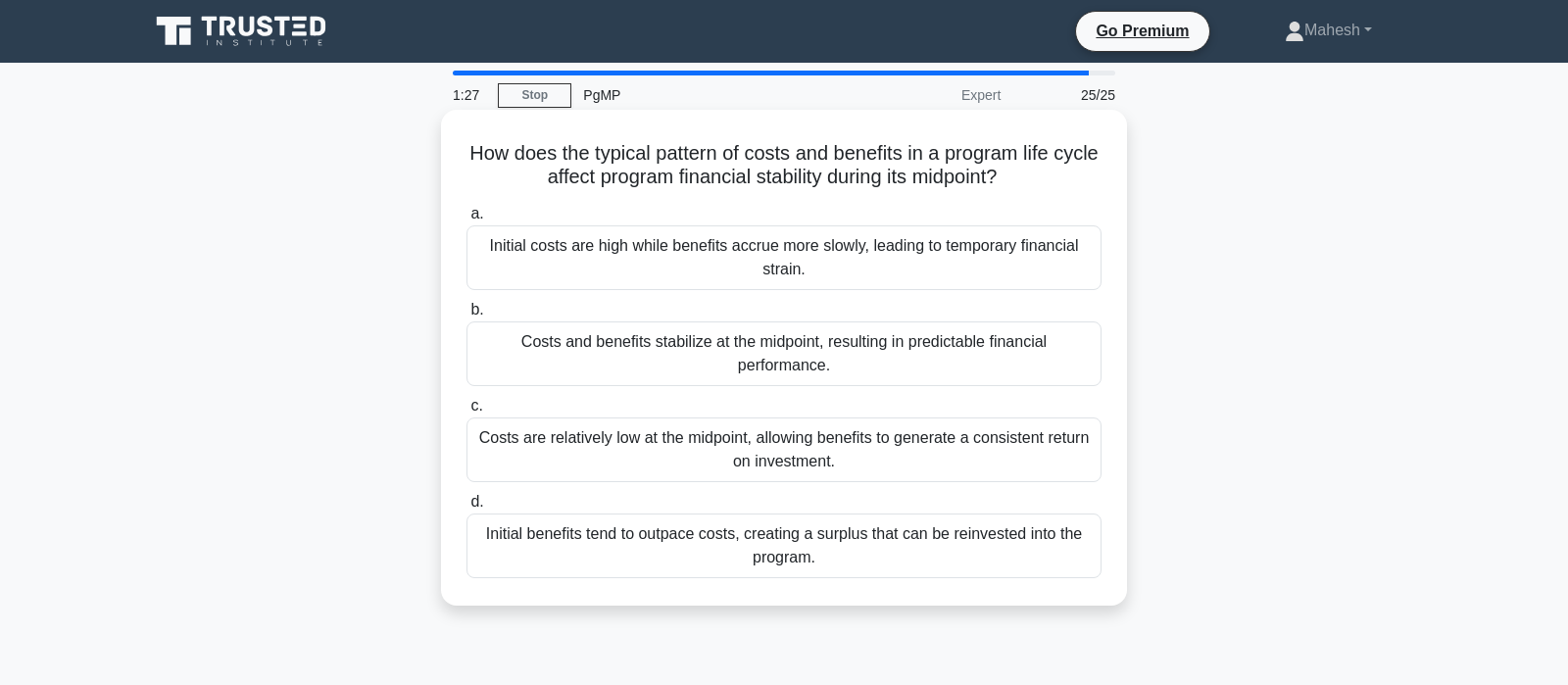
click at [699, 266] on div "Initial costs are high while benefits accrue more slowly, leading to temporary …" at bounding box center [784, 257] width 635 height 64
click at [467, 220] on input "a. Initial costs are high while benefits accrue more slowly, leading to tempora…" at bounding box center [467, 214] width 0 height 13
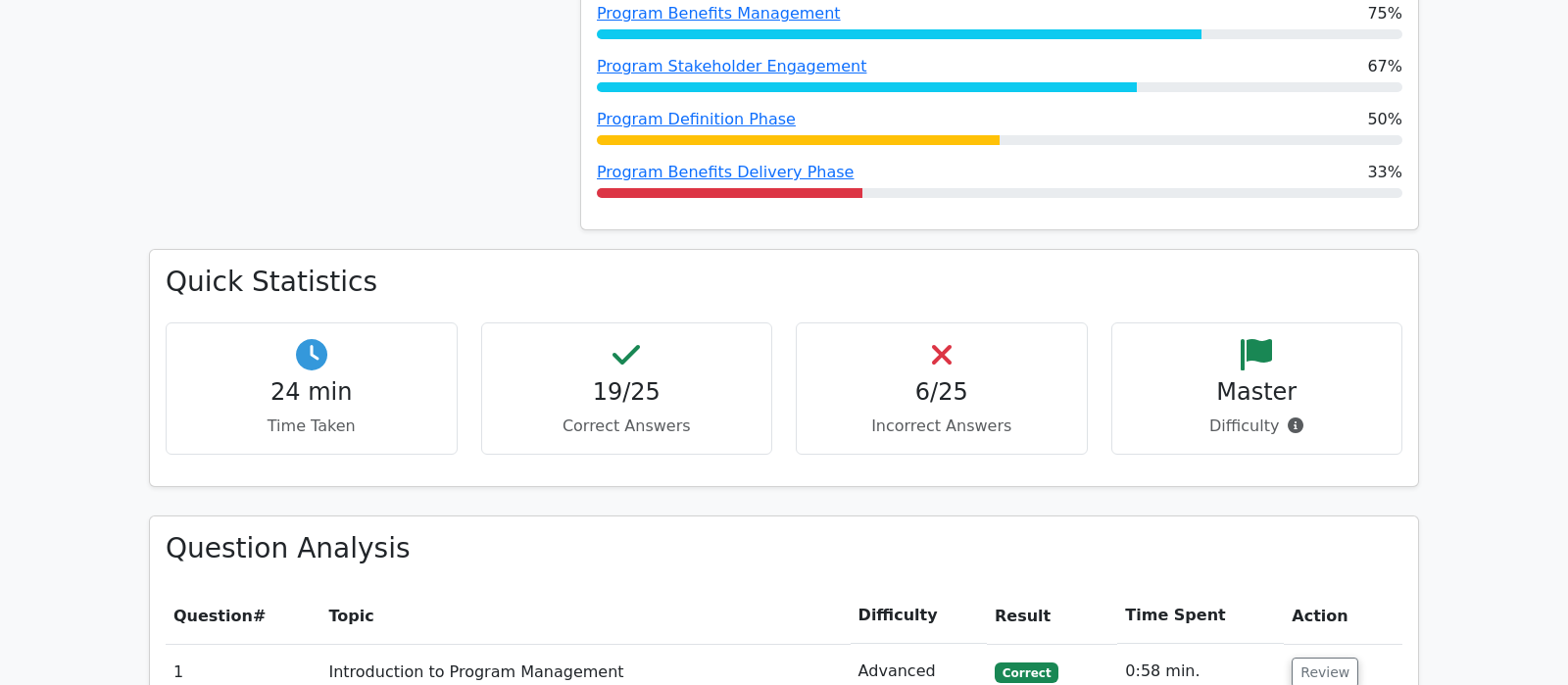
scroll to position [1543, 0]
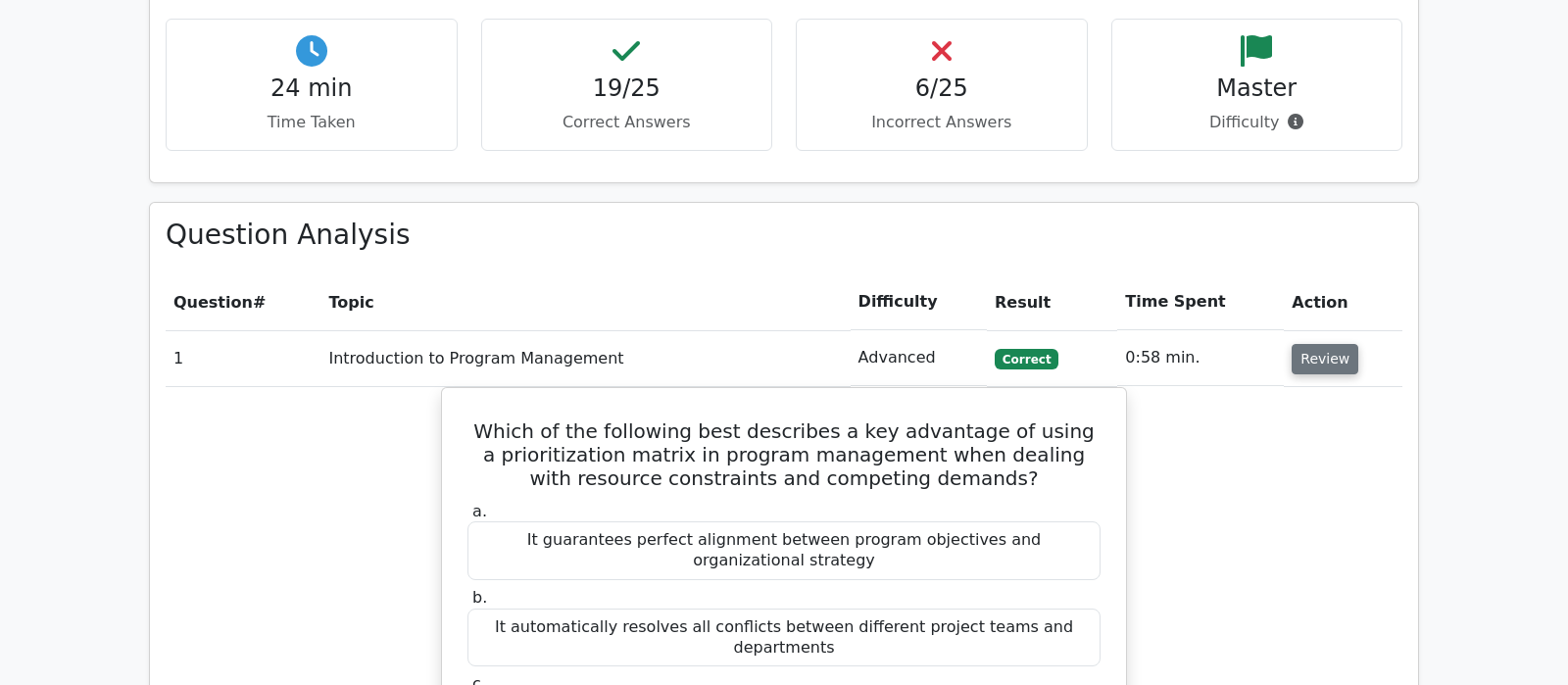
click at [1336, 344] on button "Review" at bounding box center [1324, 359] width 66 height 31
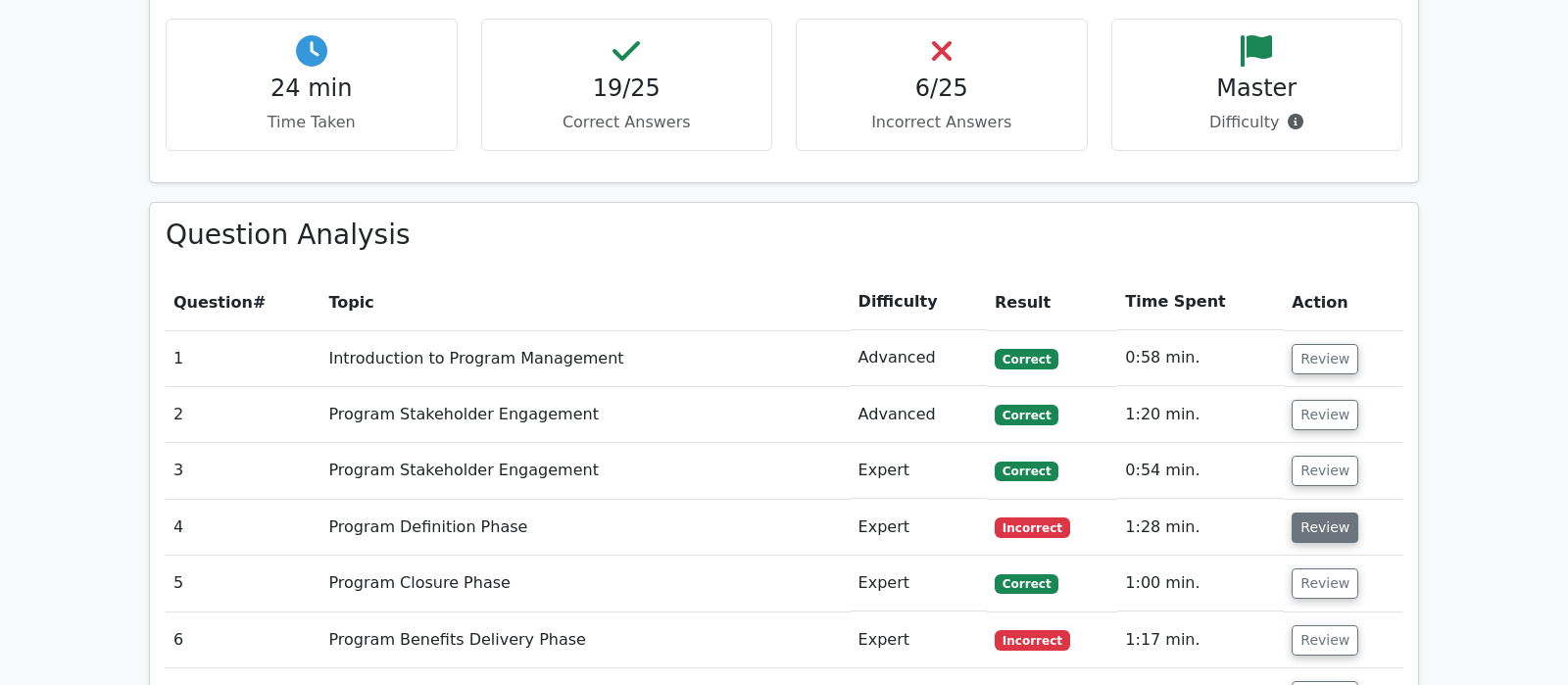
click at [1307, 512] on button "Review" at bounding box center [1324, 527] width 66 height 31
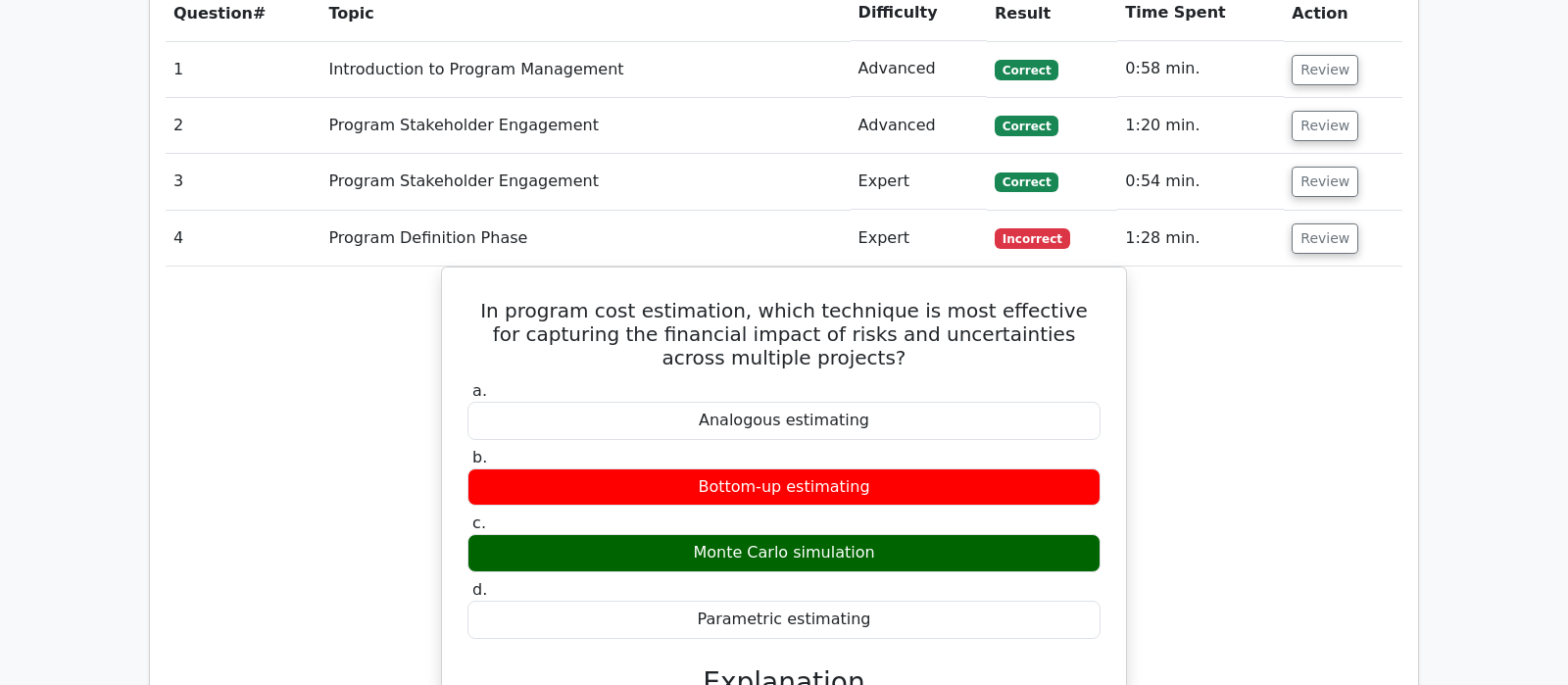
scroll to position [1749, 0]
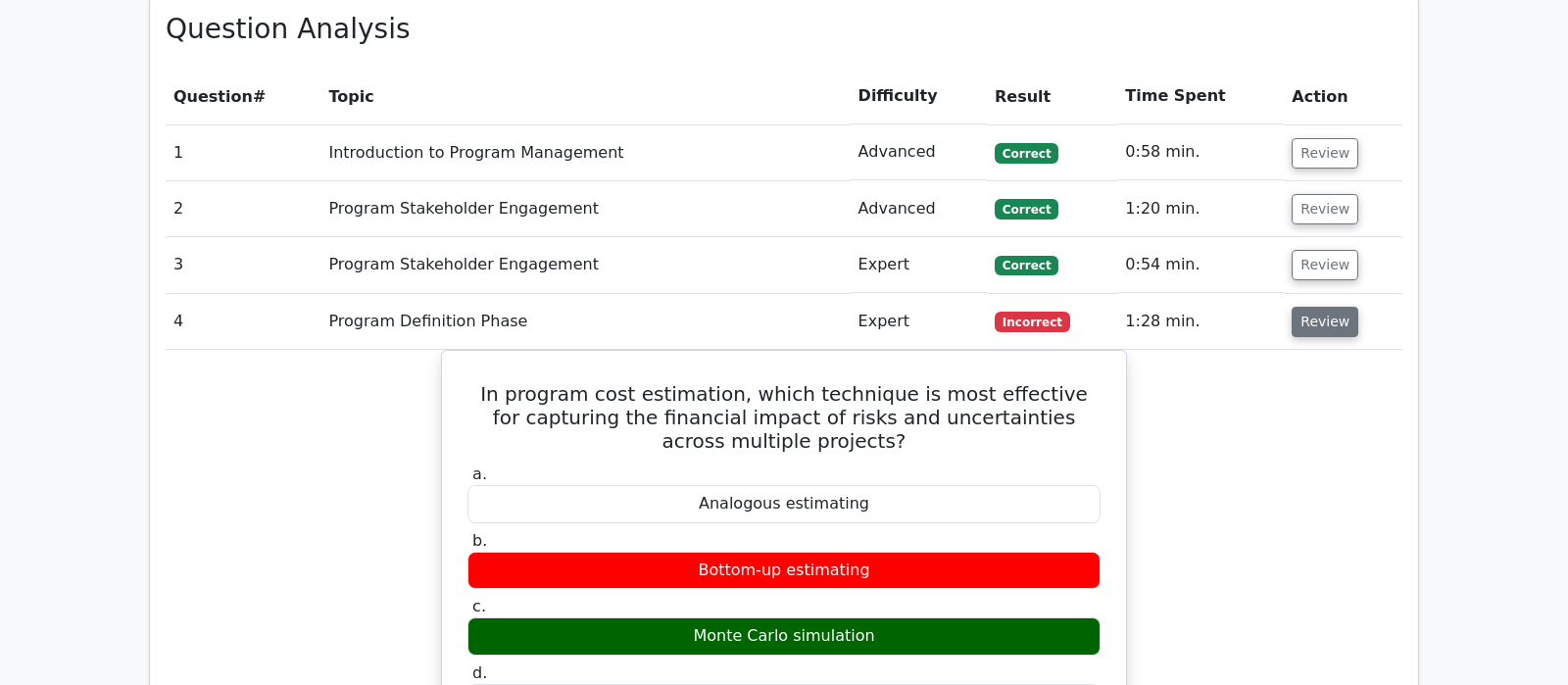
click at [1315, 306] on button "Review" at bounding box center [1324, 321] width 66 height 31
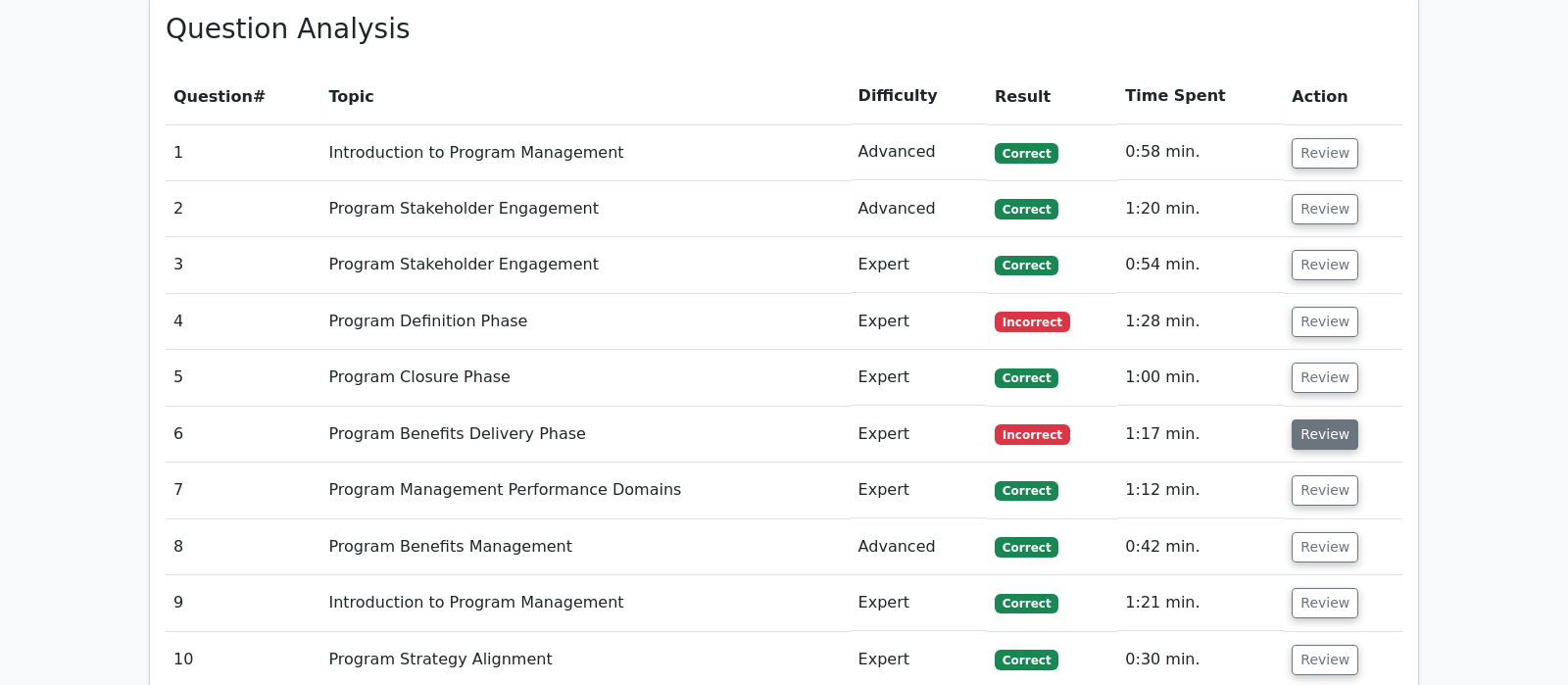
click at [1316, 419] on button "Review" at bounding box center [1324, 434] width 66 height 31
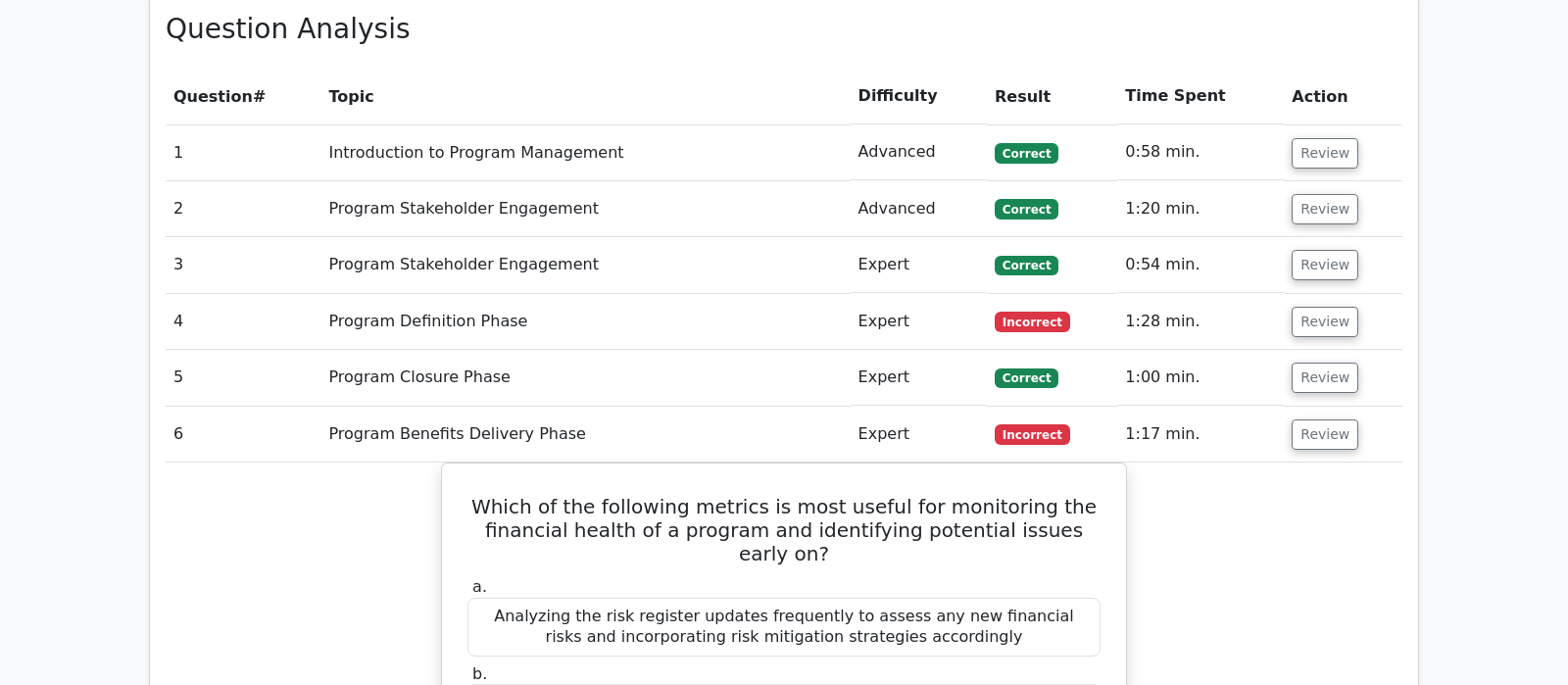
scroll to position [1851, 0]
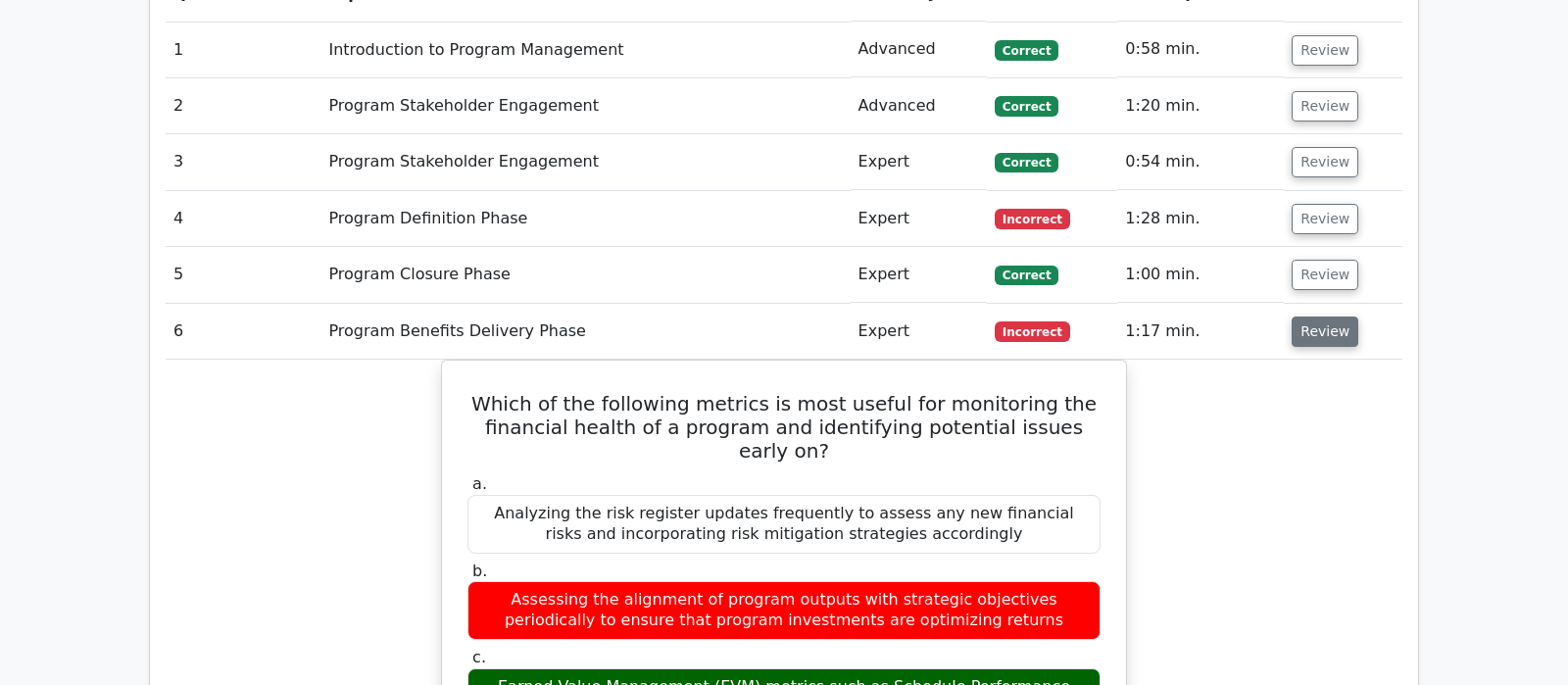
click at [1328, 316] on button "Review" at bounding box center [1324, 331] width 66 height 31
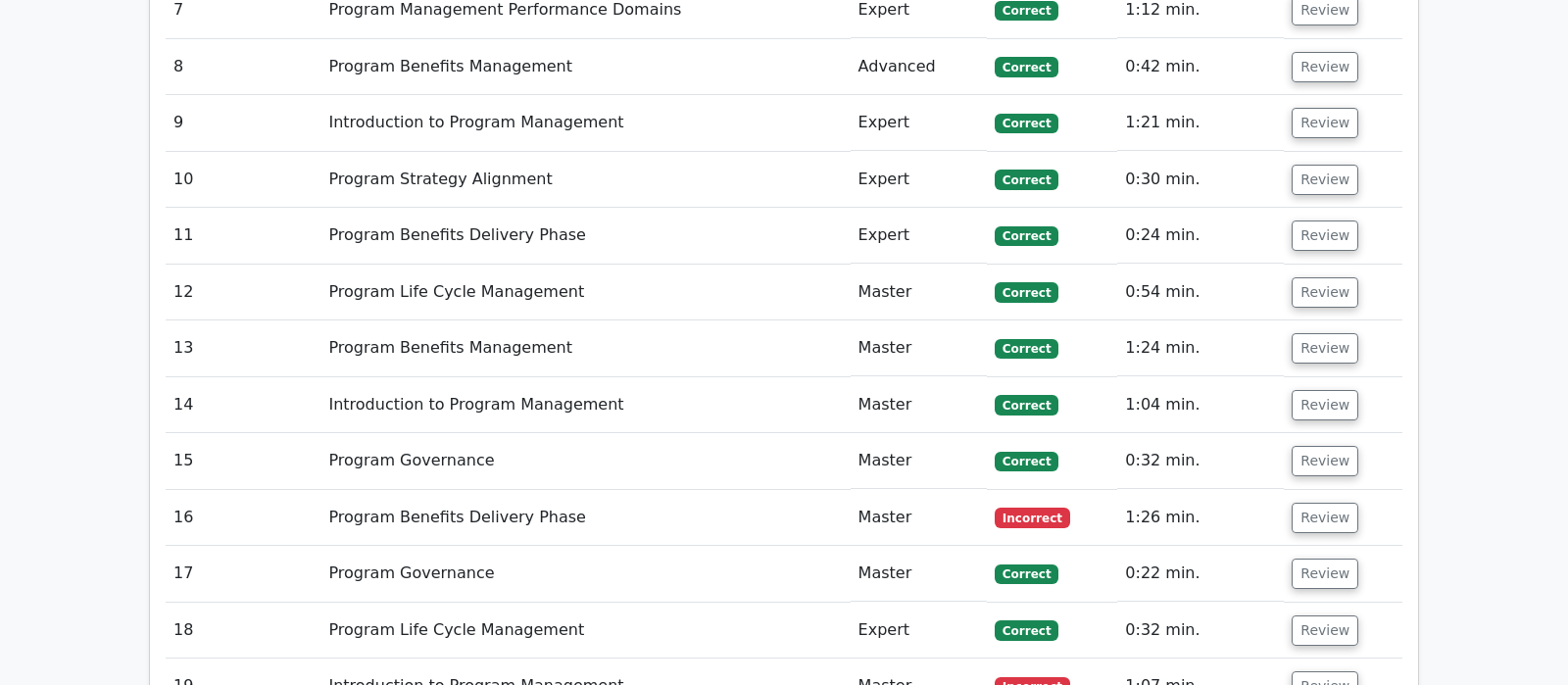
scroll to position [2263, 0]
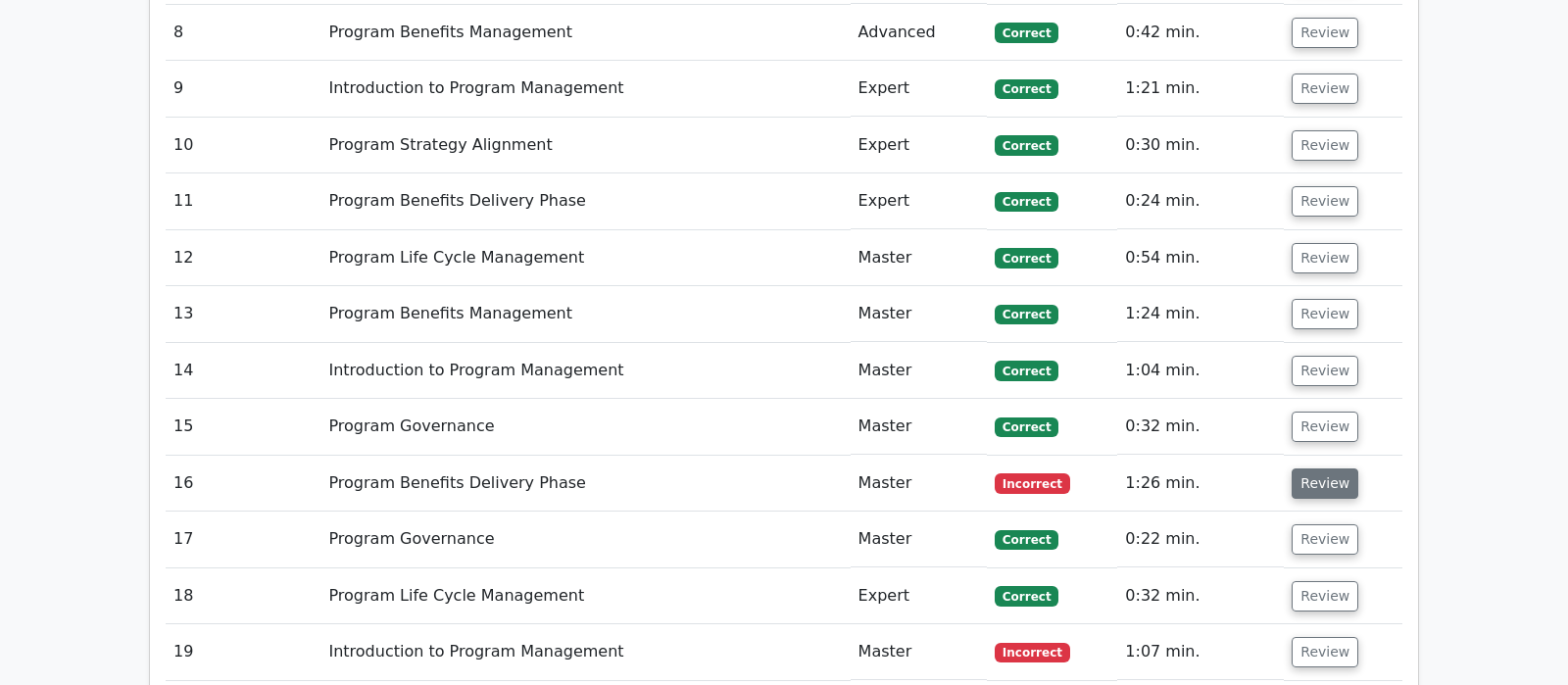
click at [1314, 469] on button "Review" at bounding box center [1324, 483] width 66 height 31
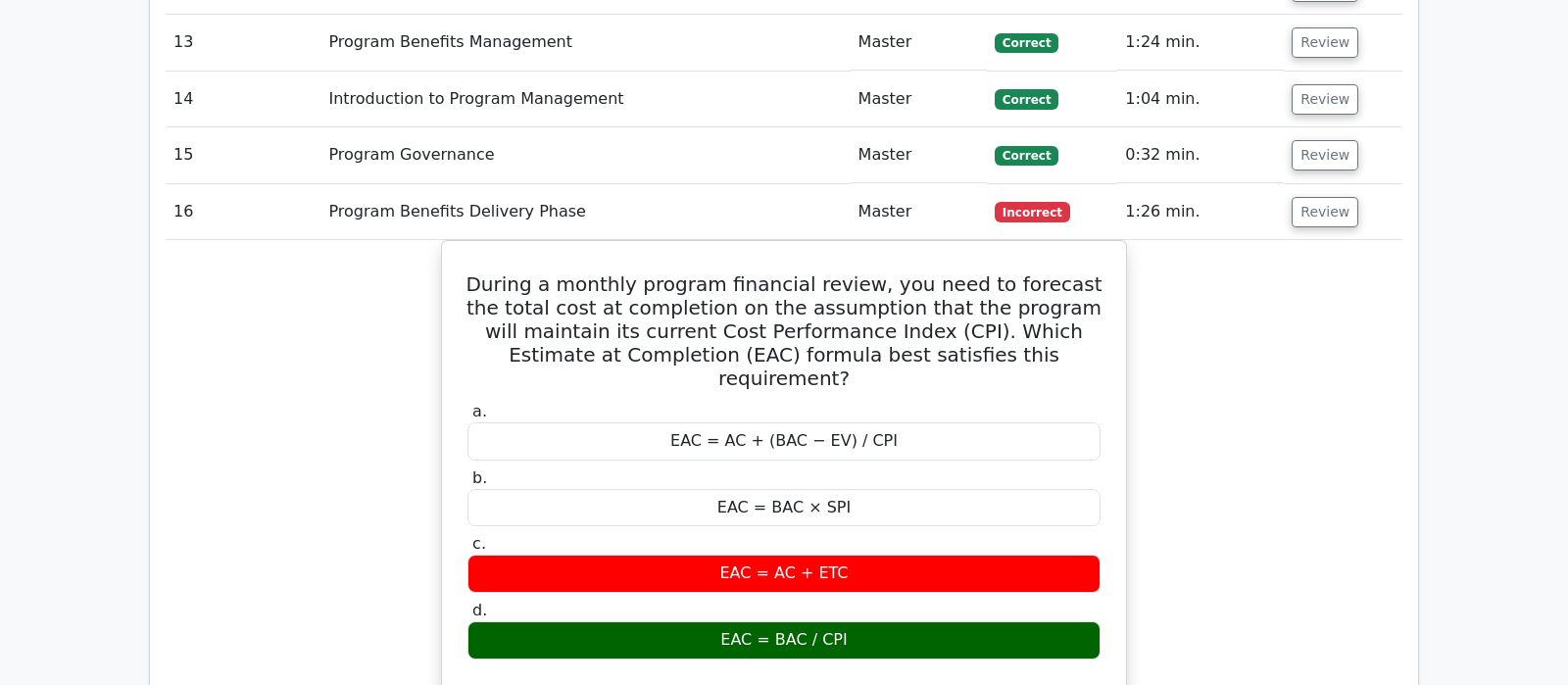
scroll to position [2572, 0]
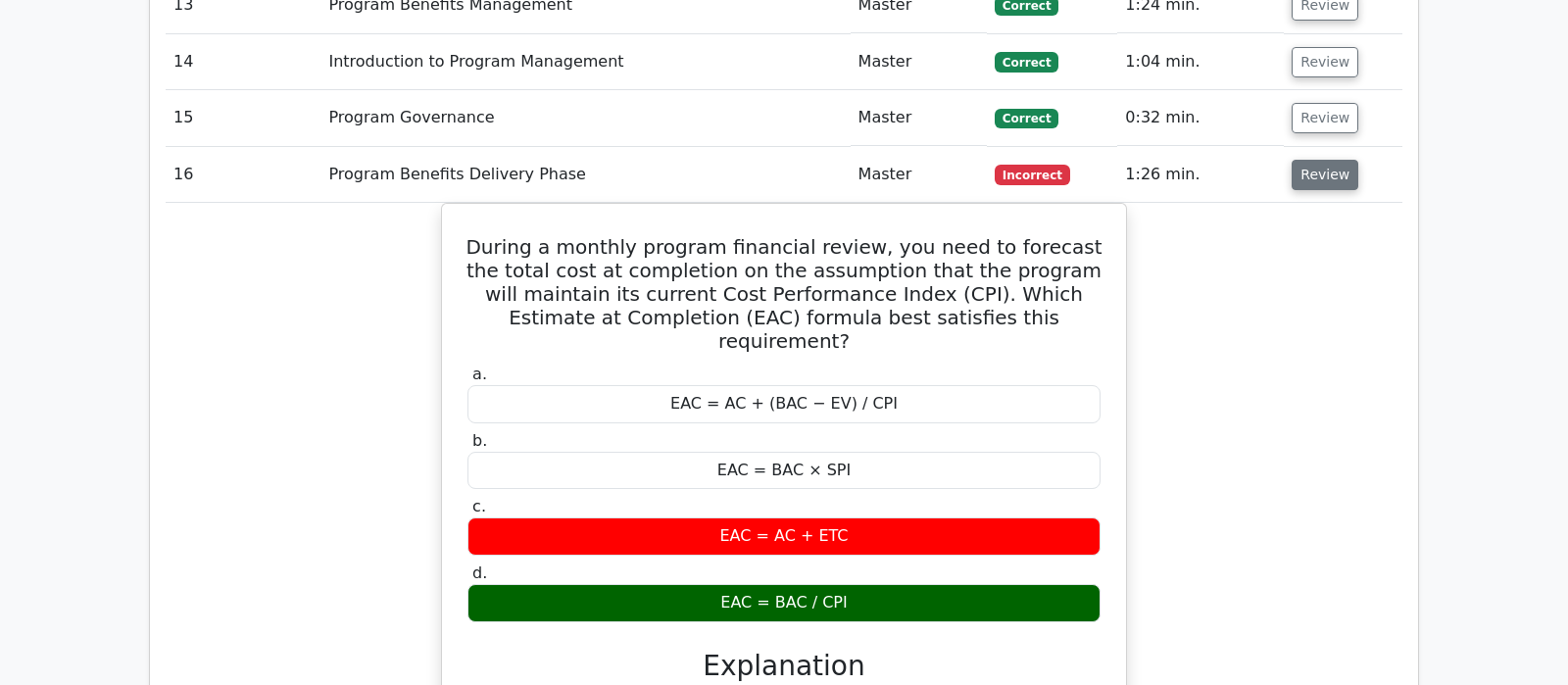
click at [1319, 160] on button "Review" at bounding box center [1324, 175] width 66 height 31
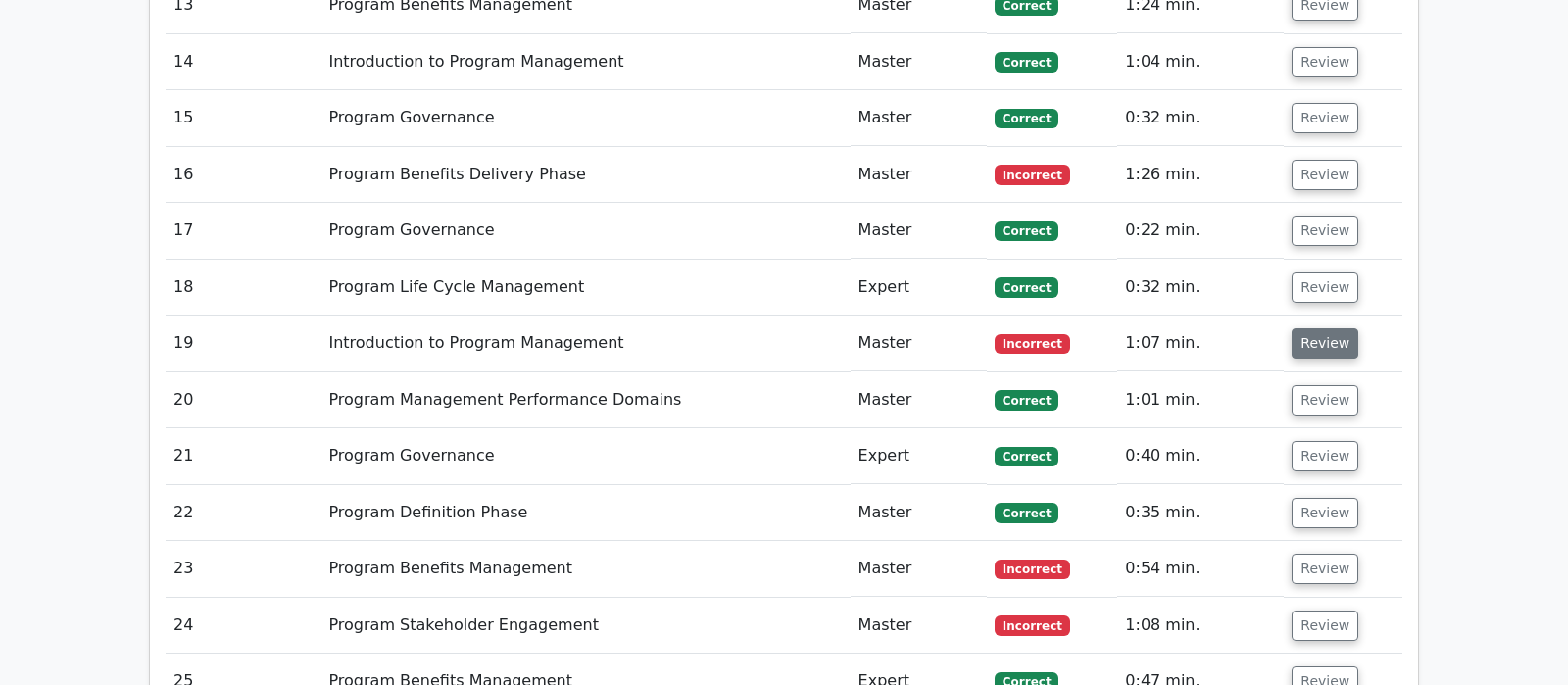
click at [1324, 328] on button "Review" at bounding box center [1324, 343] width 66 height 31
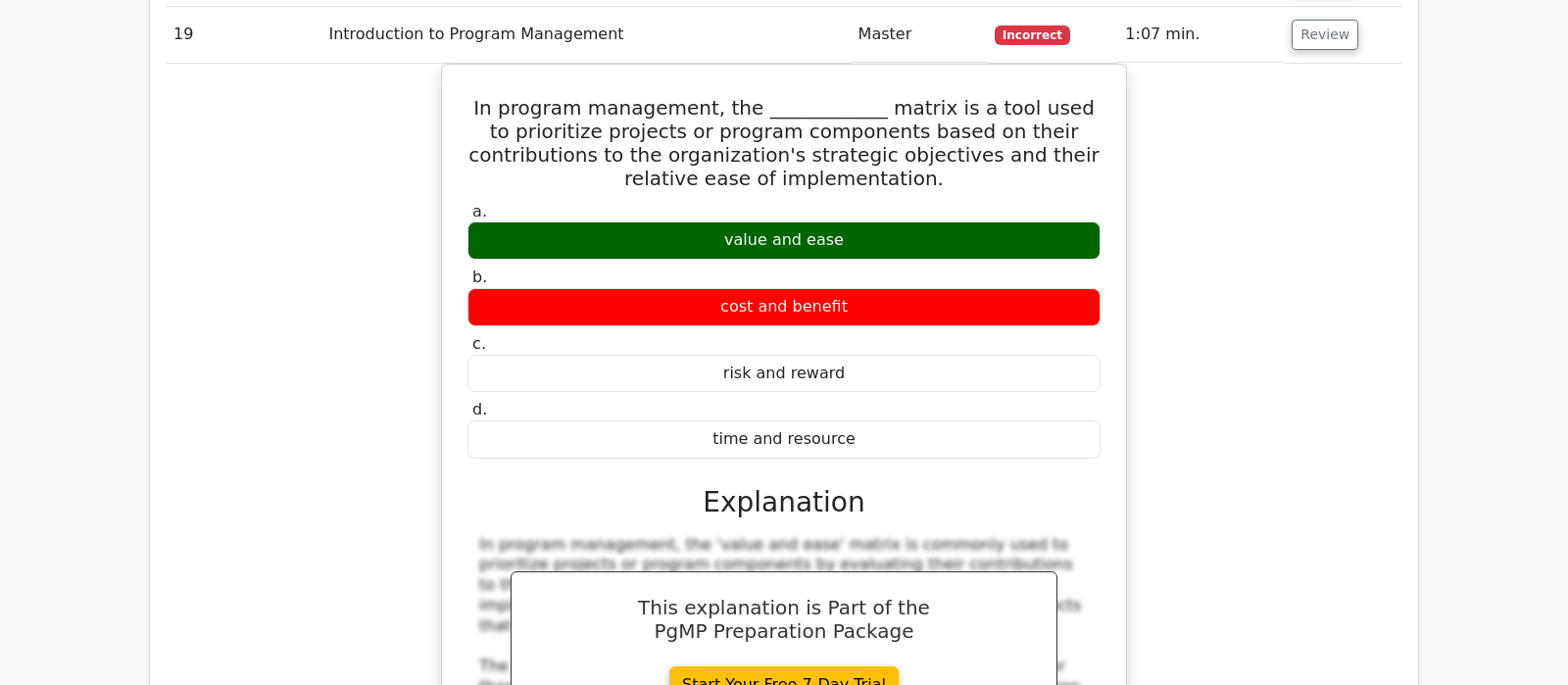
scroll to position [2675, 0]
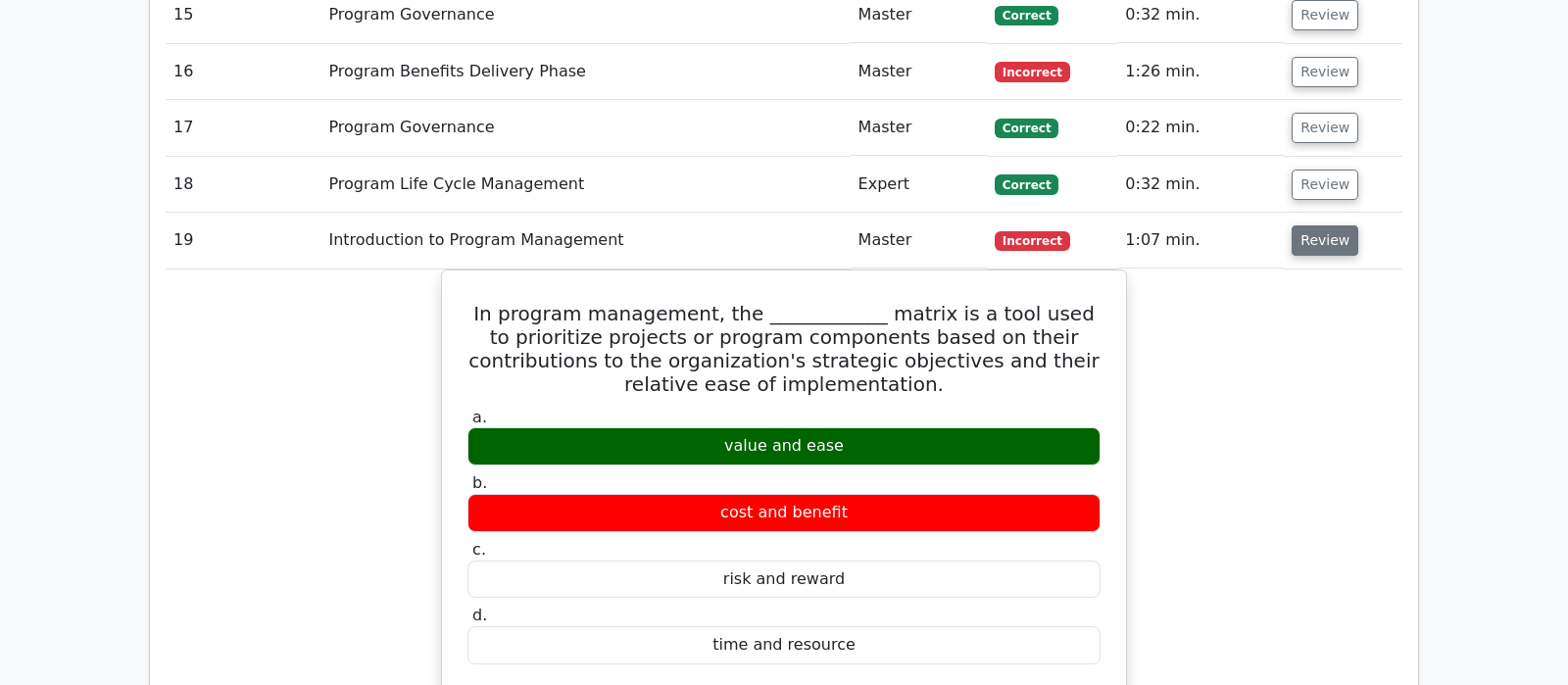
click at [1308, 225] on button "Review" at bounding box center [1324, 240] width 66 height 31
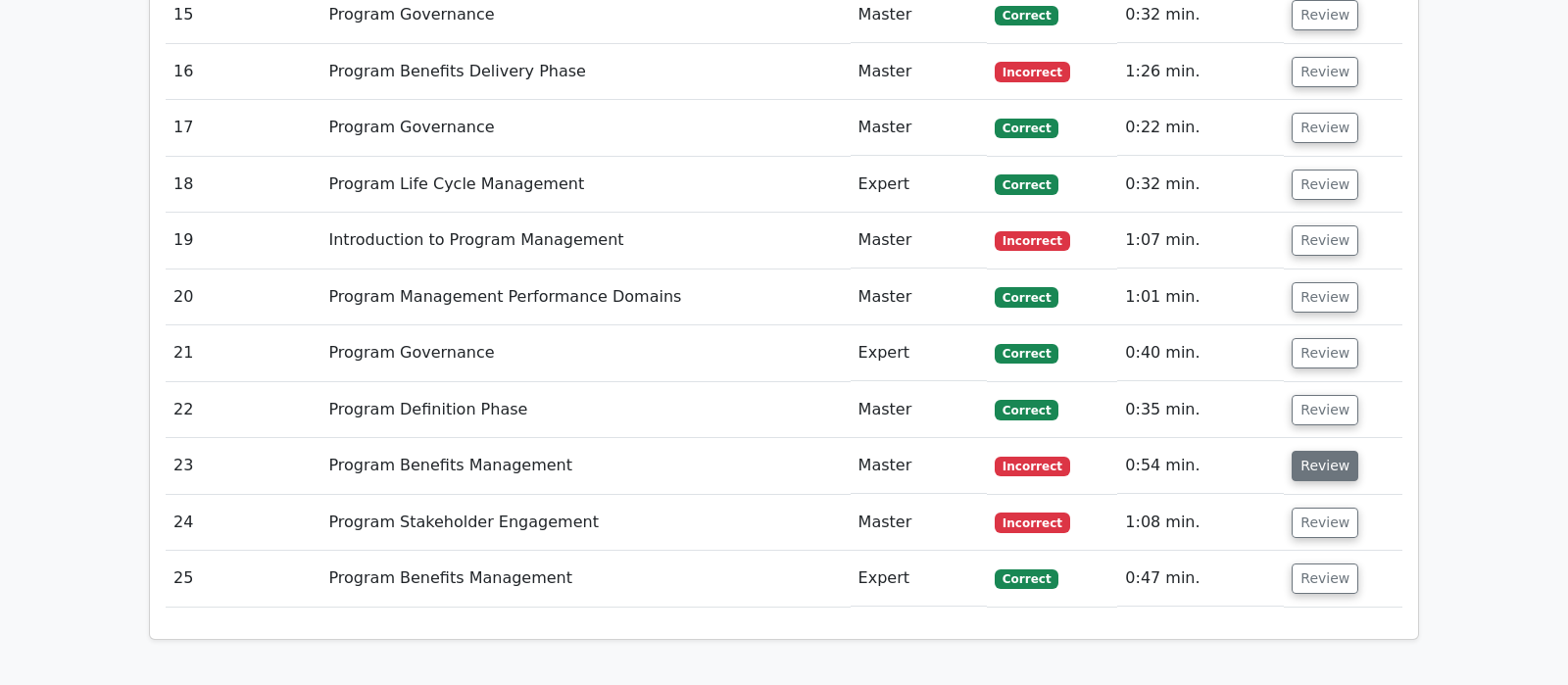
click at [1313, 451] on button "Review" at bounding box center [1324, 466] width 66 height 31
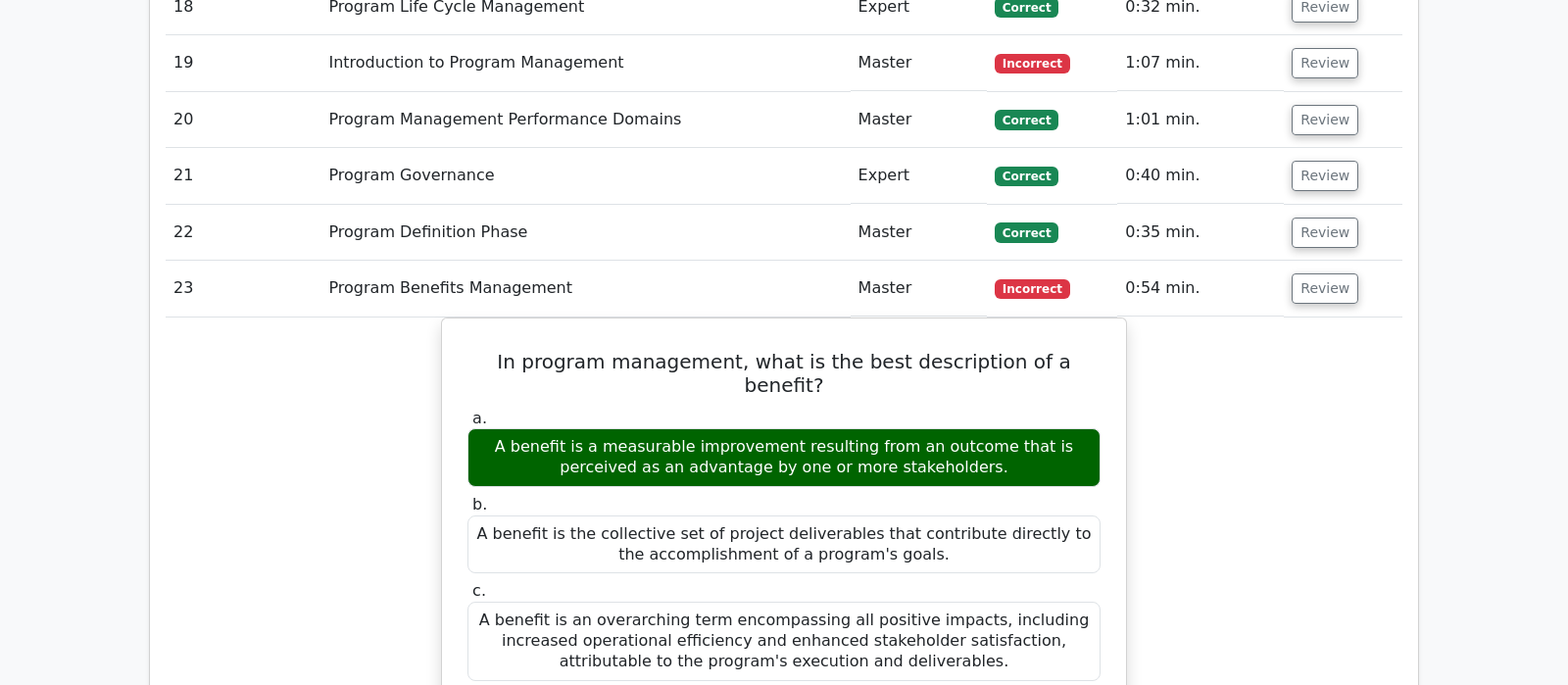
scroll to position [2880, 0]
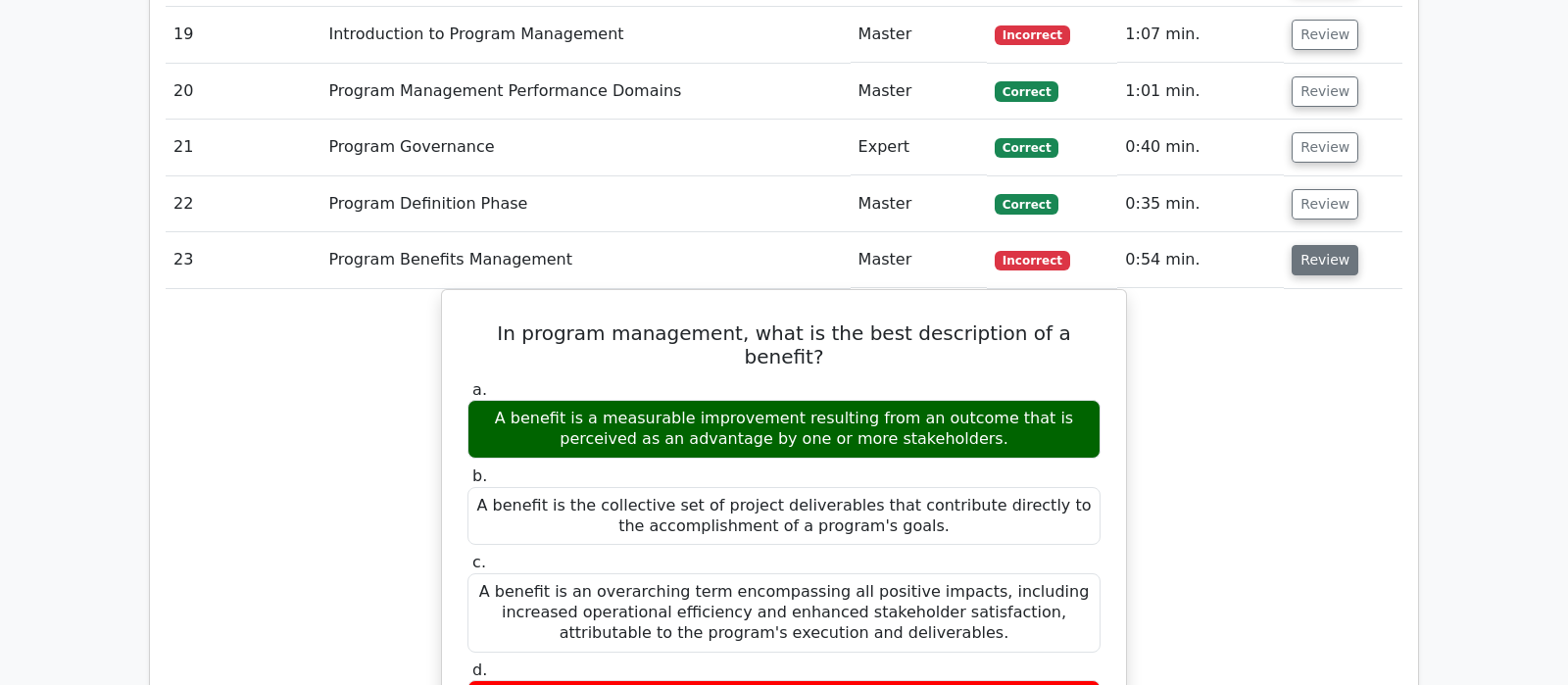
click at [1334, 245] on button "Review" at bounding box center [1324, 260] width 66 height 31
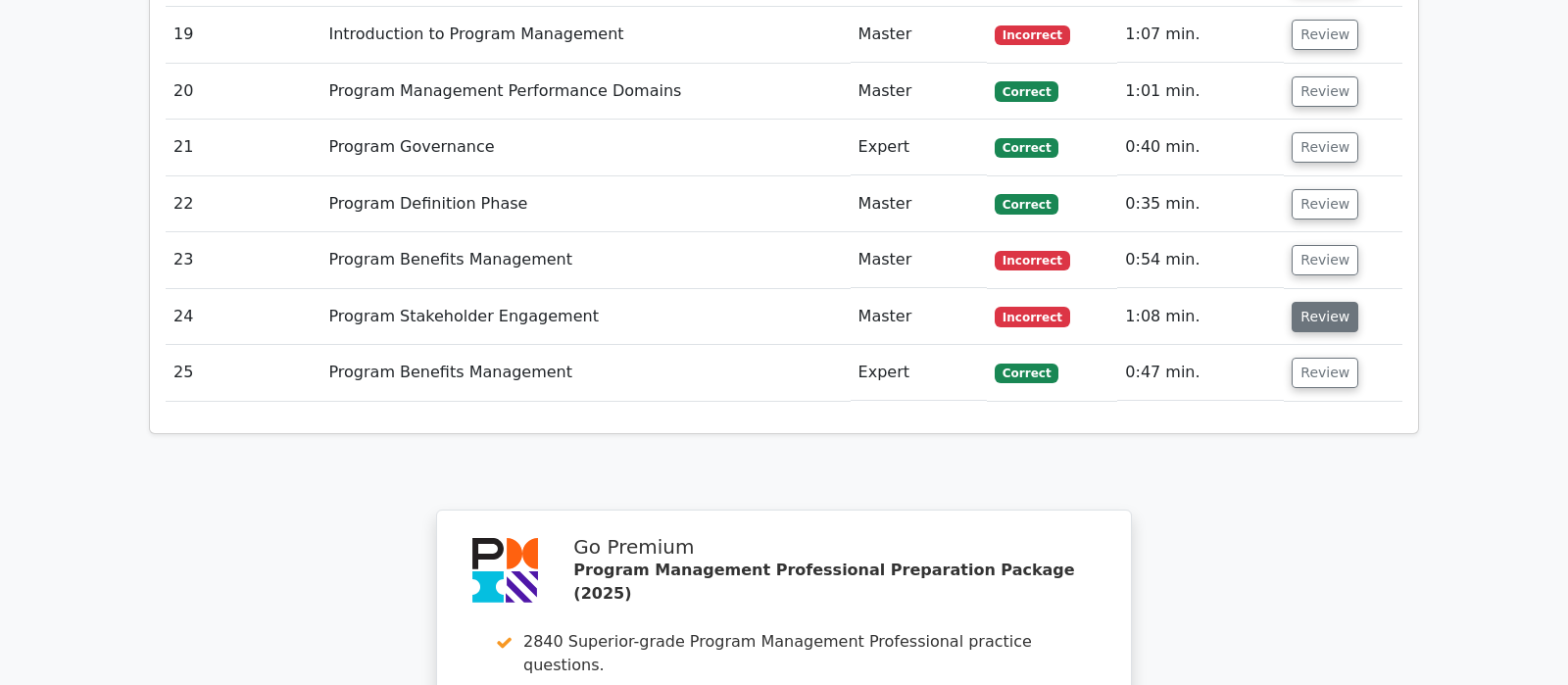
click at [1309, 301] on button "Review" at bounding box center [1324, 316] width 66 height 31
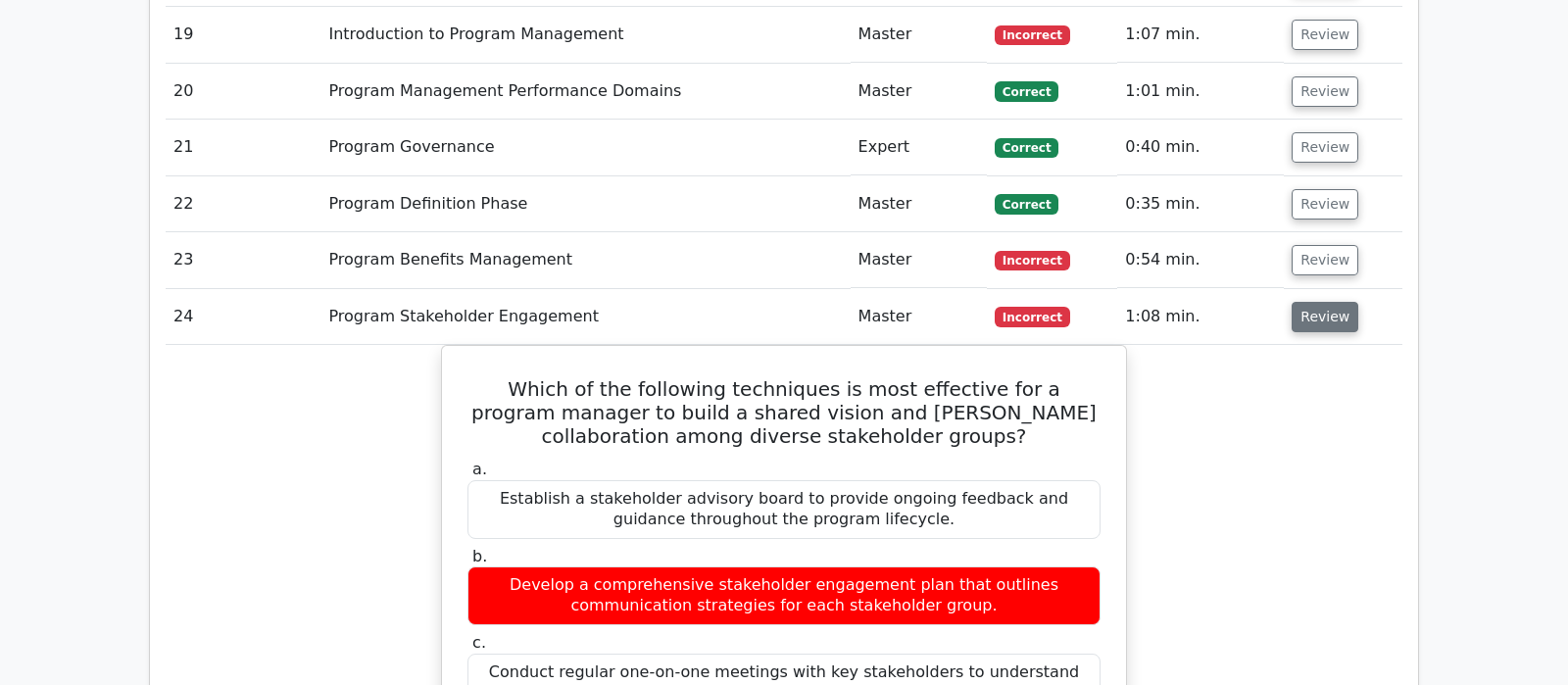
click at [1316, 301] on button "Review" at bounding box center [1324, 316] width 66 height 31
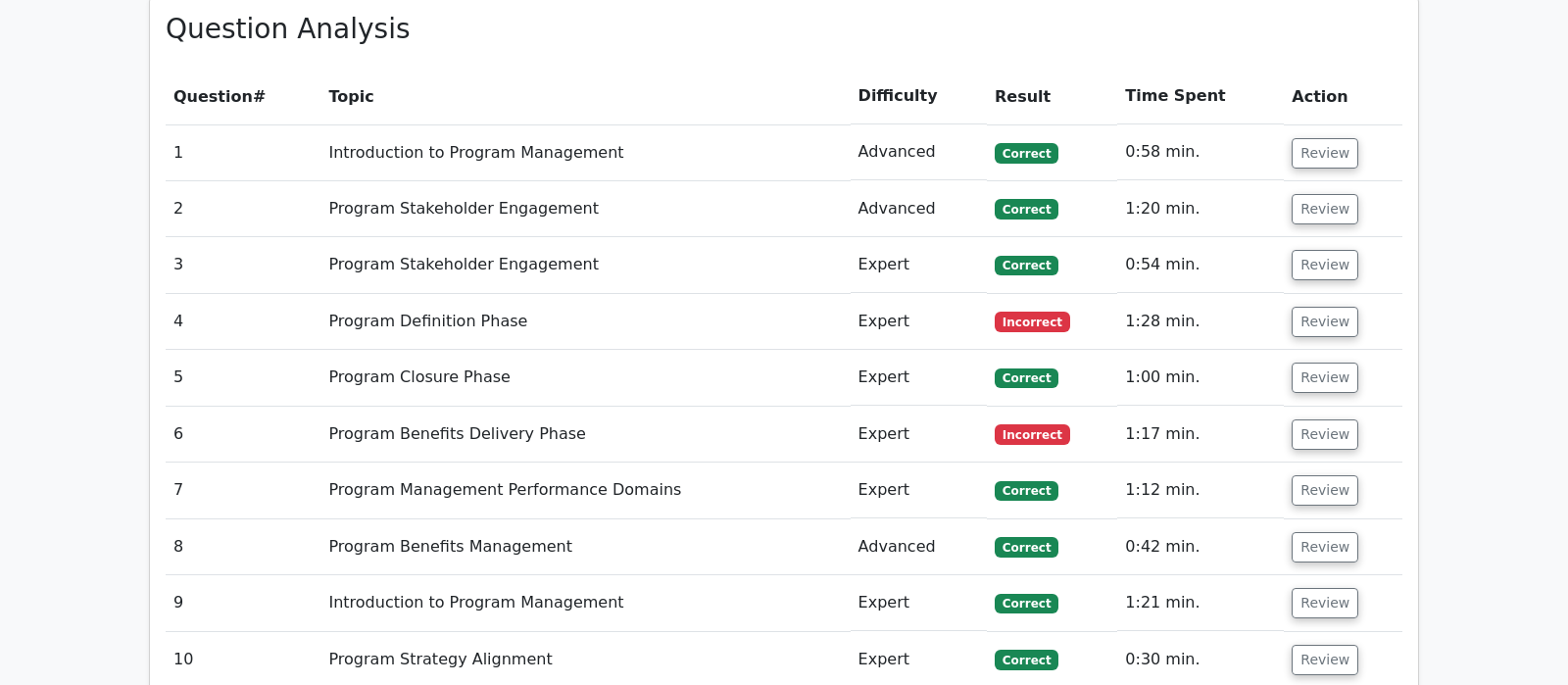
scroll to position [1646, 0]
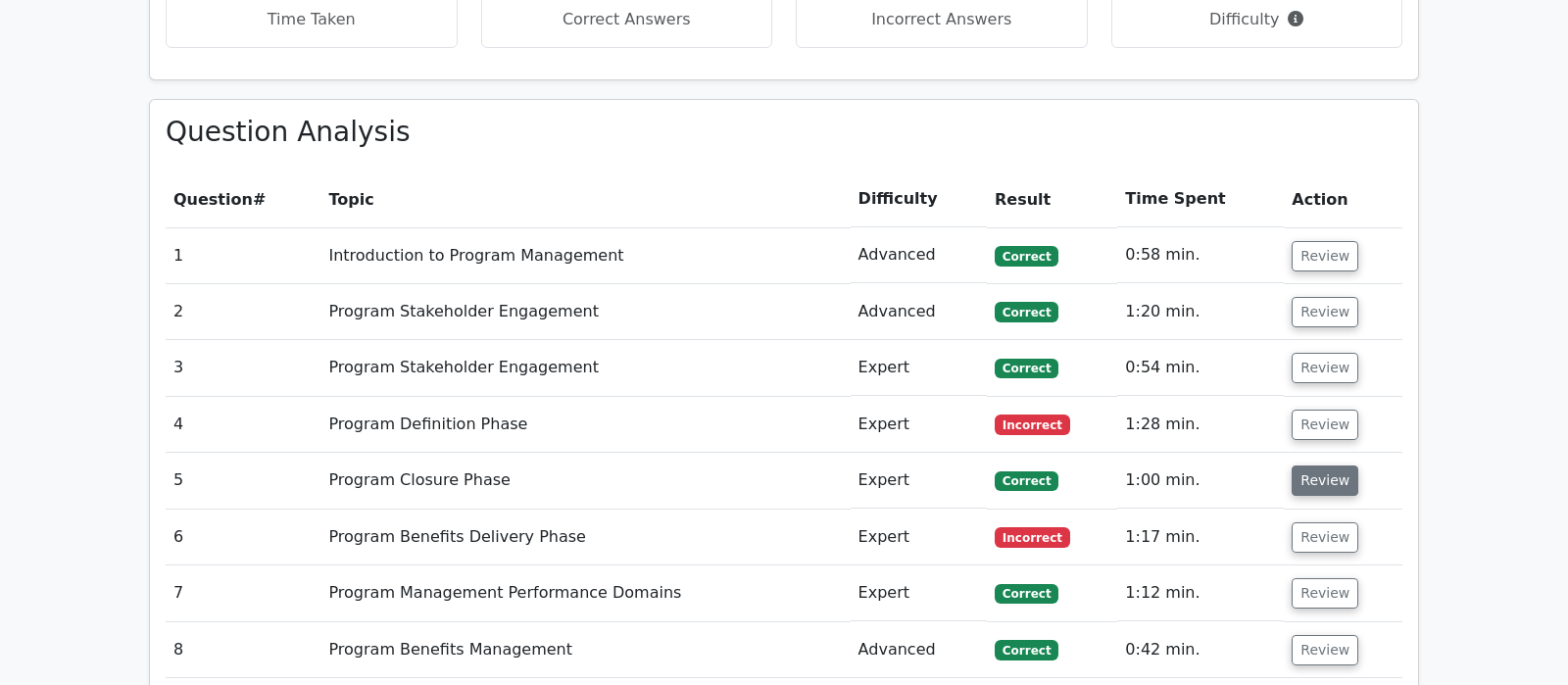
click at [1319, 466] on button "Review" at bounding box center [1324, 480] width 66 height 31
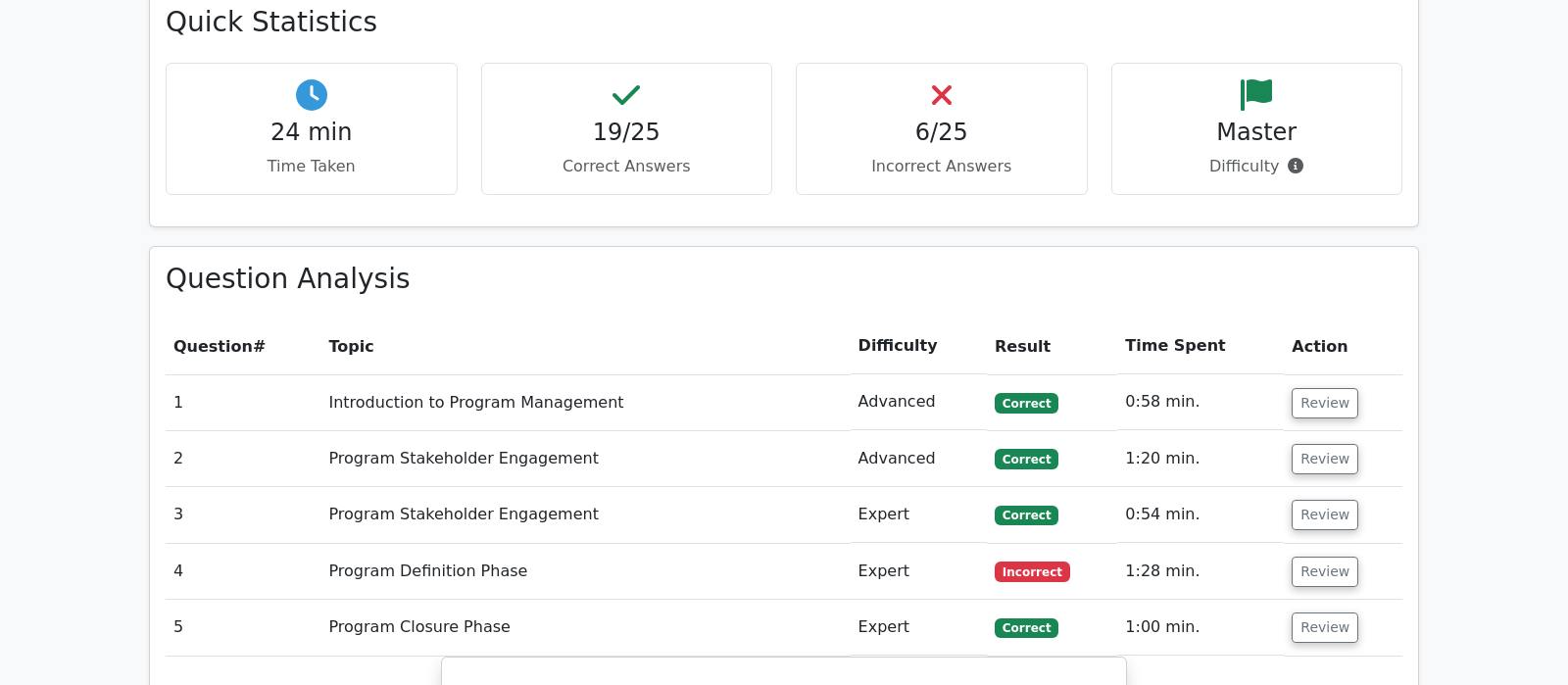
scroll to position [1543, 0]
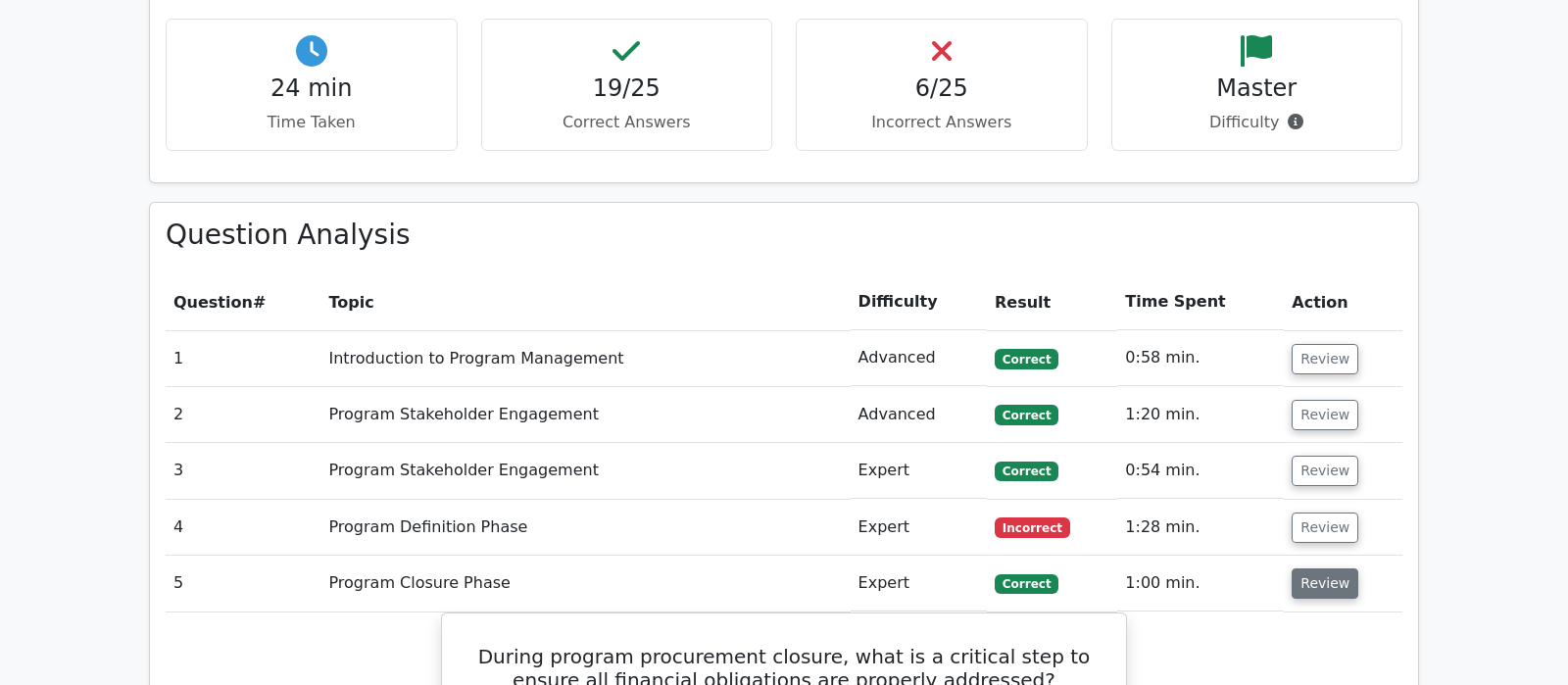
drag, startPoint x: 1328, startPoint y: 488, endPoint x: 1311, endPoint y: 496, distance: 18.8
click at [1327, 568] on button "Review" at bounding box center [1324, 583] width 66 height 31
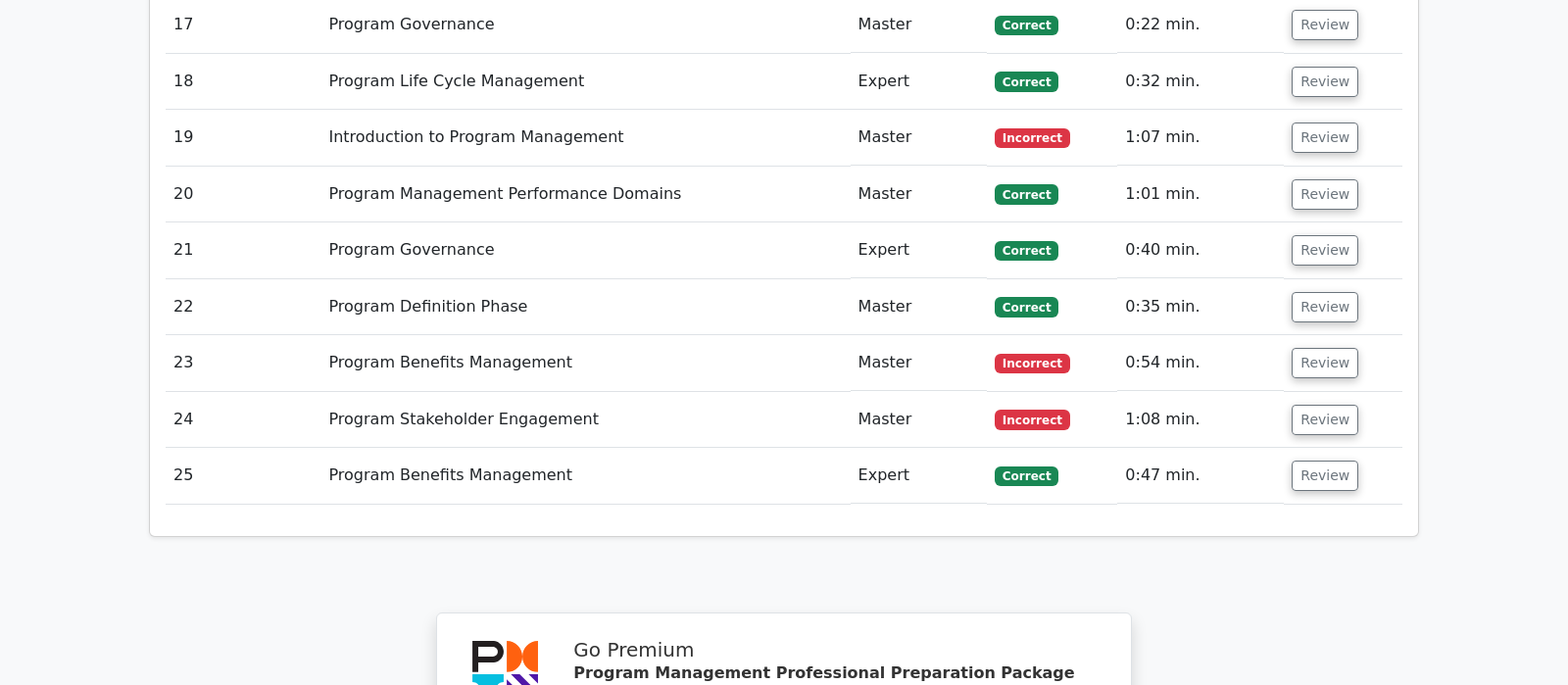
scroll to position [3394, 0]
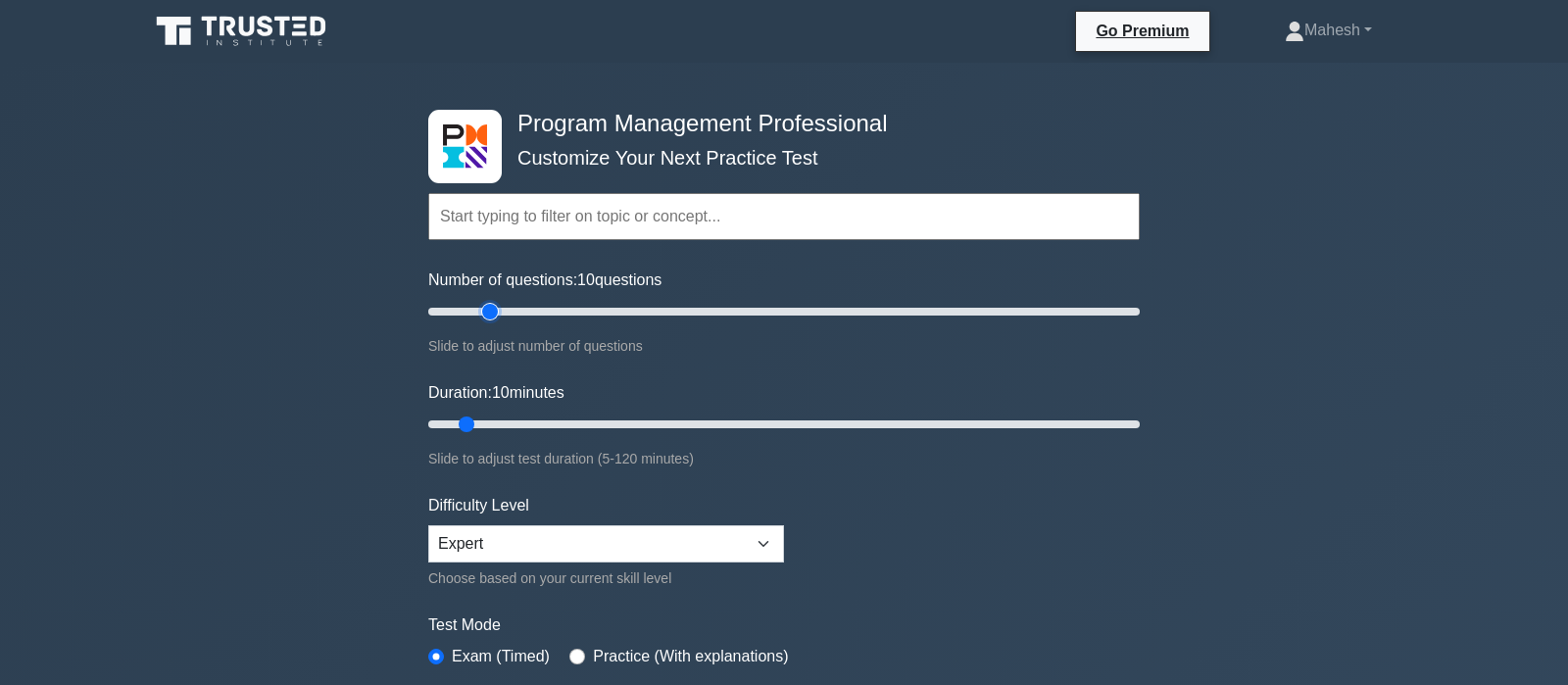
type input "20"
click at [491, 312] on input "Number of questions: 10 questions" at bounding box center [784, 311] width 712 height 24
